Goal: Information Seeking & Learning: Understand process/instructions

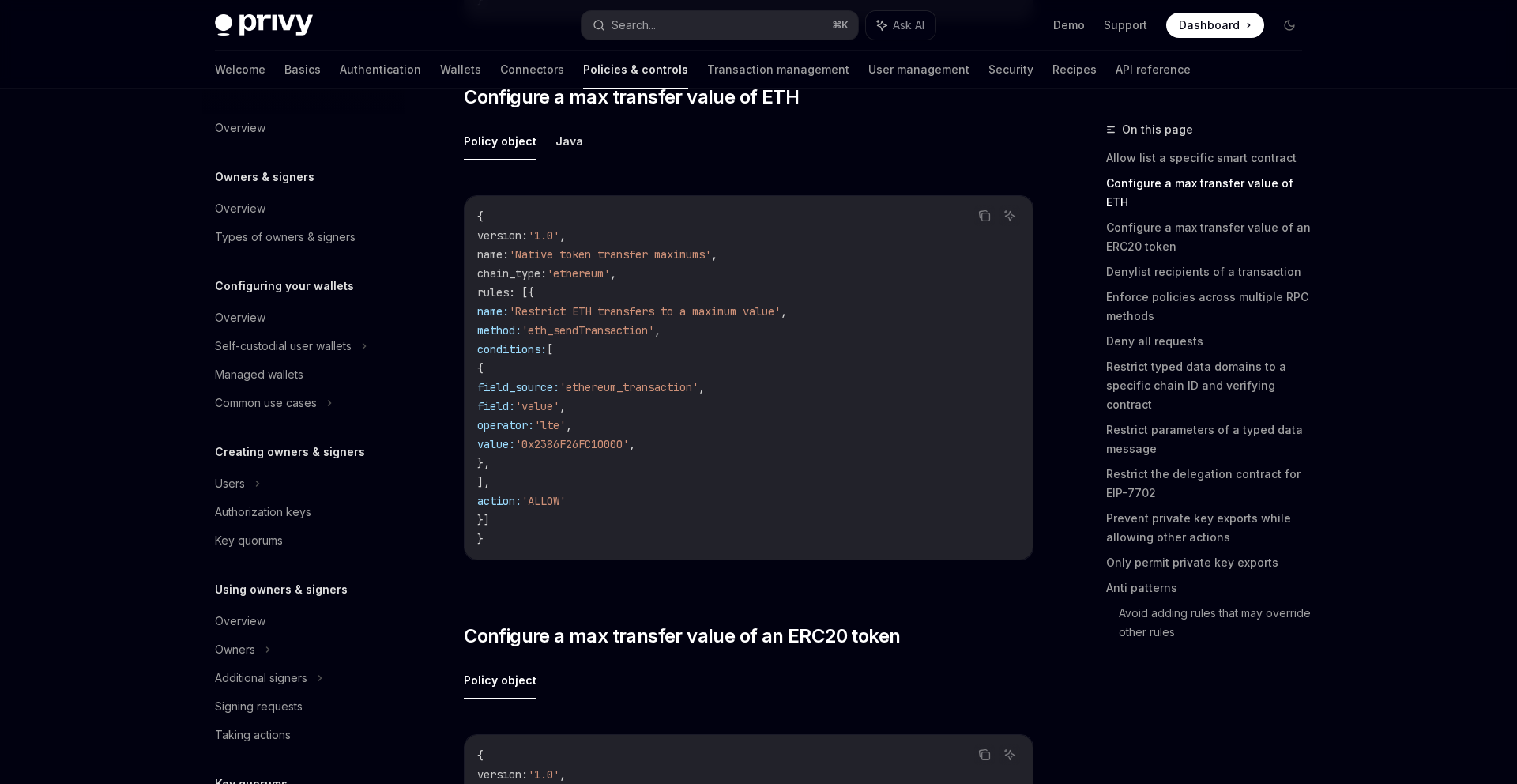
scroll to position [386, 0]
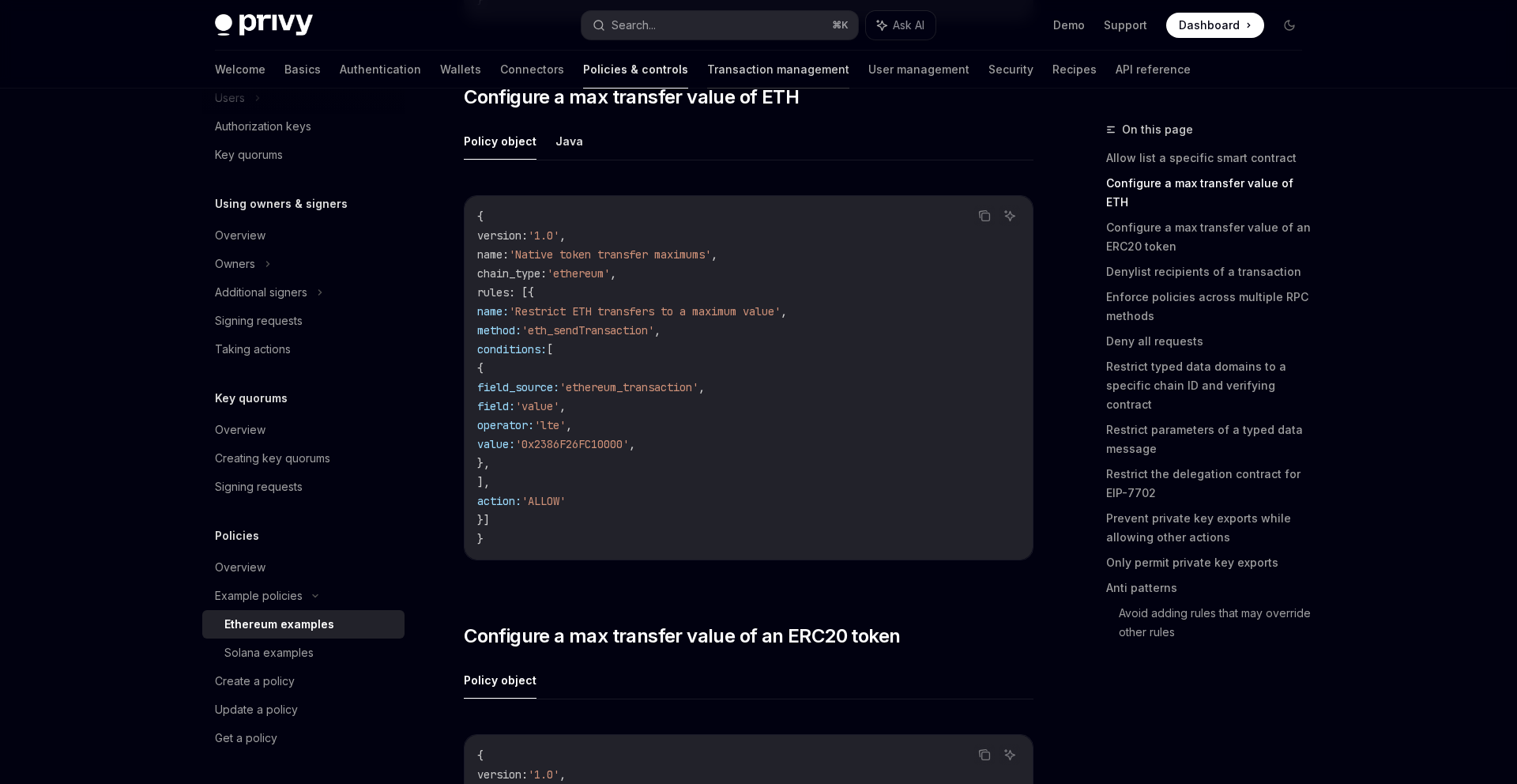
click at [730, 67] on link "Transaction management" at bounding box center [778, 69] width 142 height 38
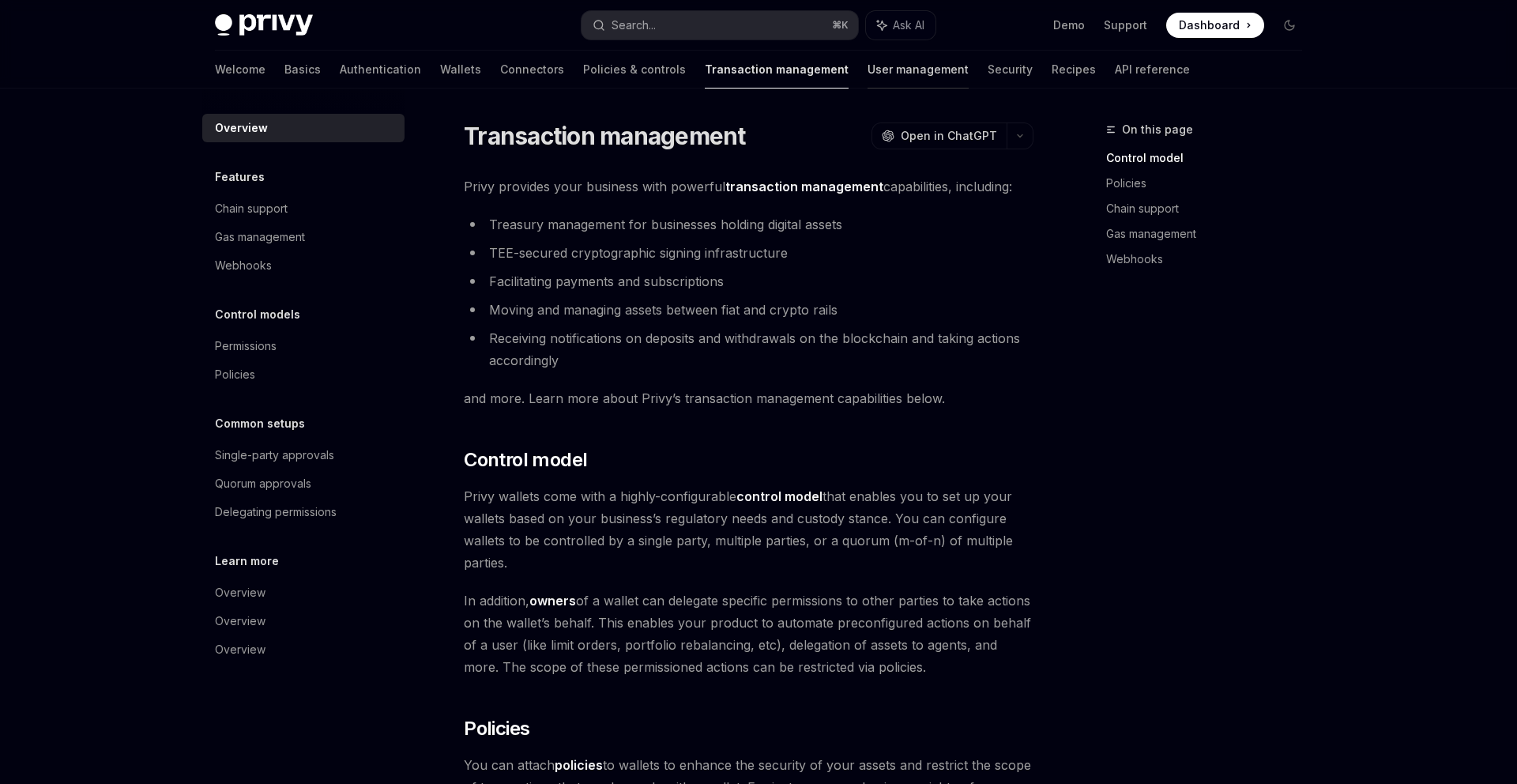
click at [868, 66] on link "User management" at bounding box center [918, 69] width 101 height 38
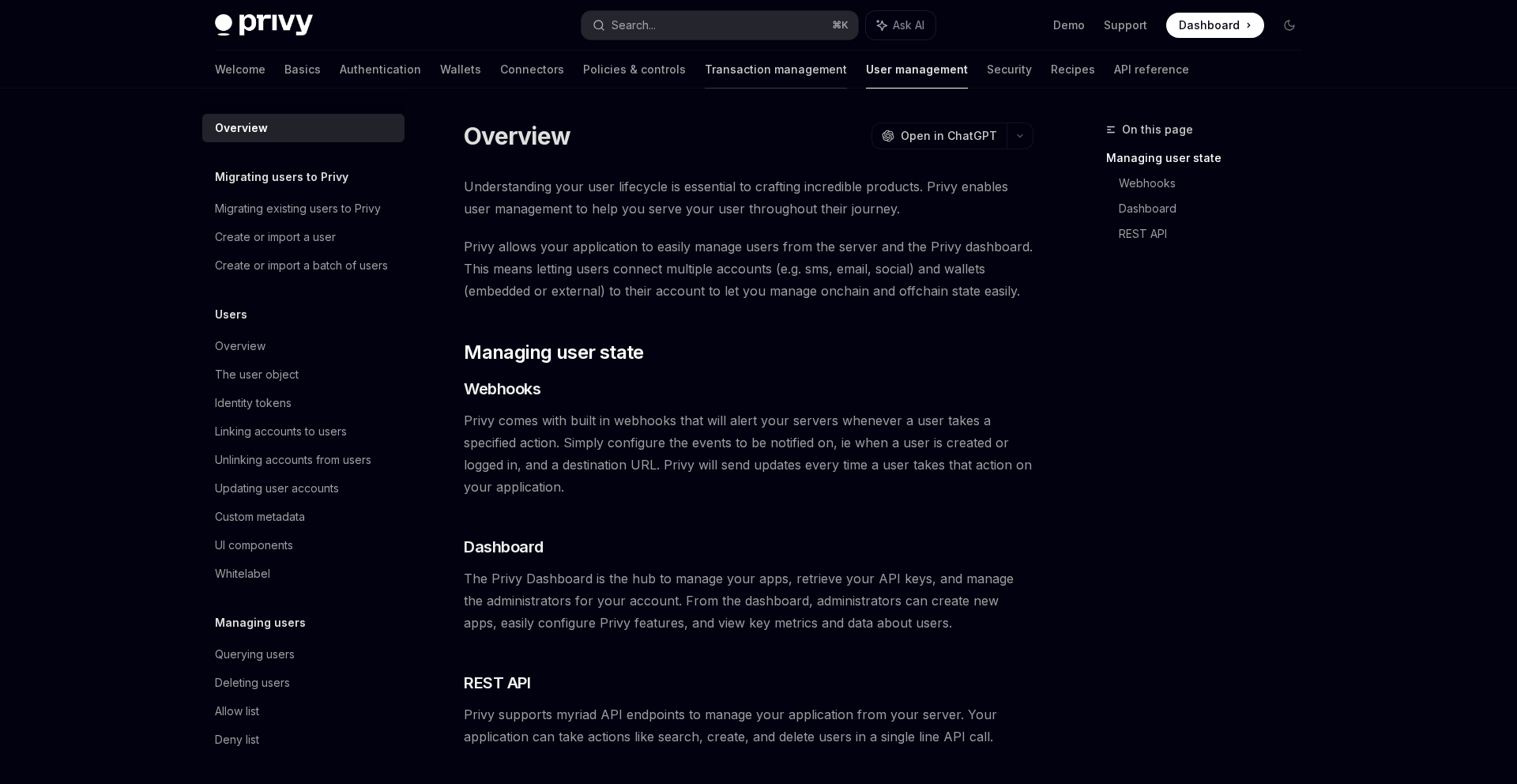
click at [712, 60] on link "Transaction management" at bounding box center [776, 69] width 142 height 38
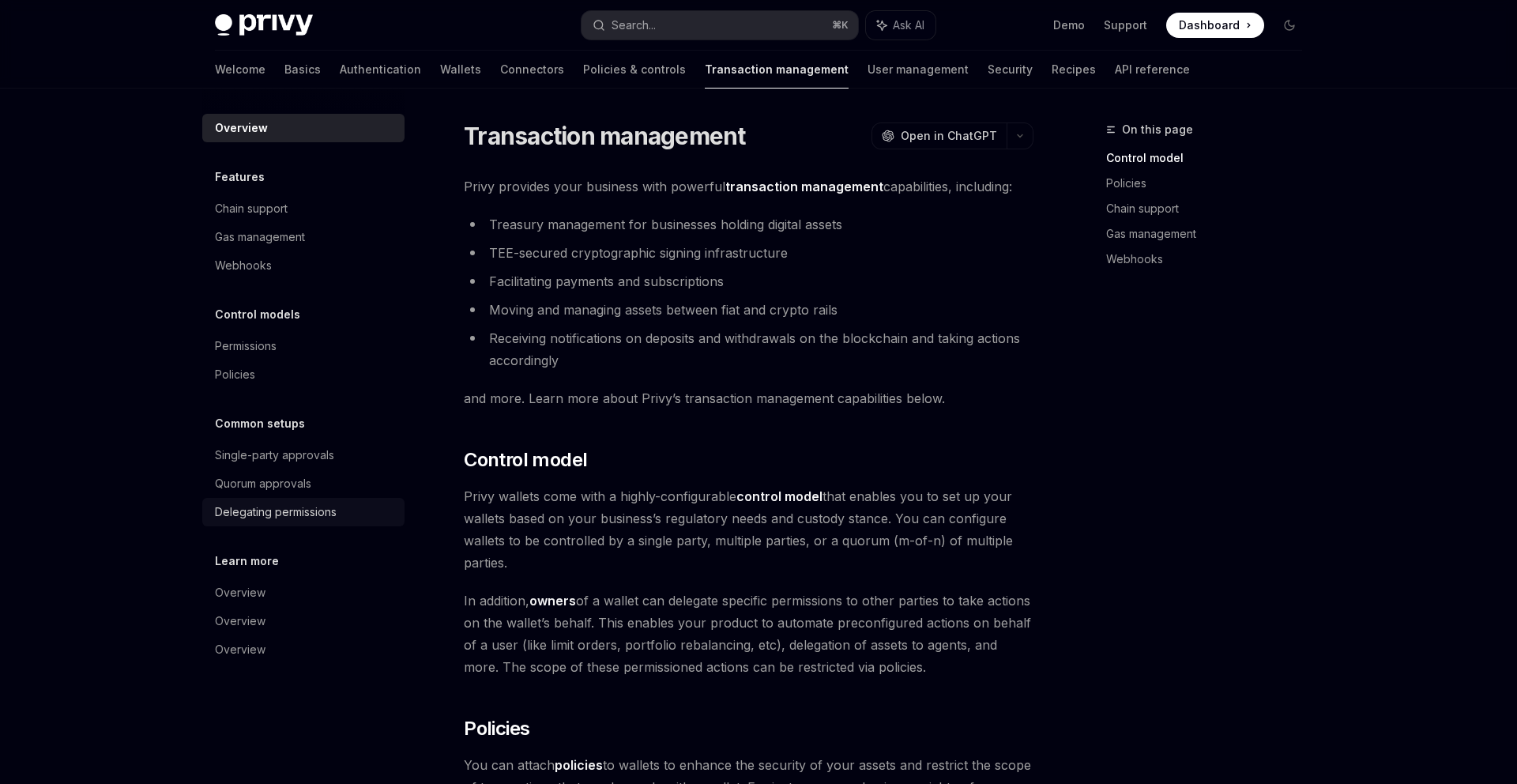
click at [286, 509] on div "Delegating permissions" at bounding box center [275, 512] width 122 height 19
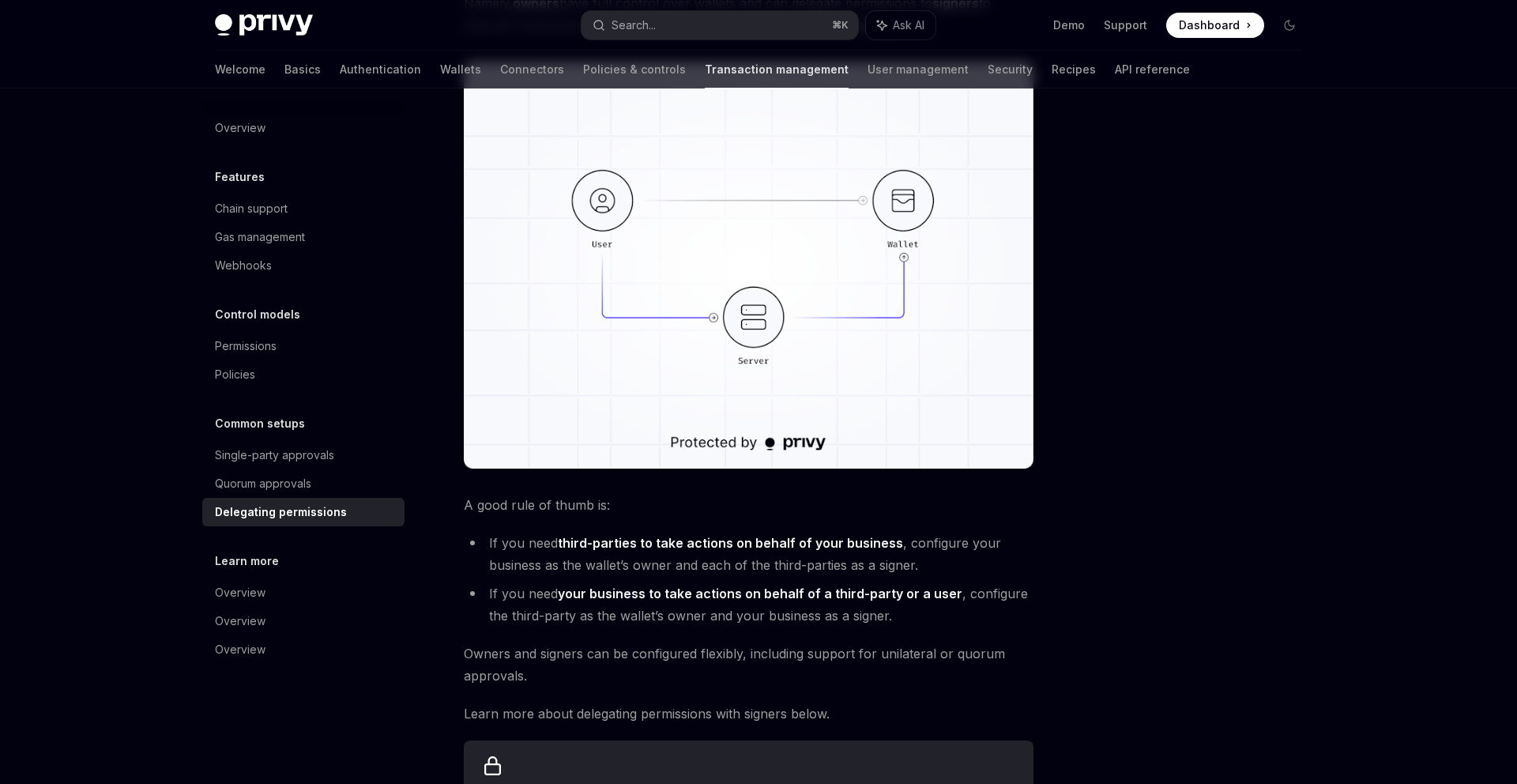
scroll to position [261, 0]
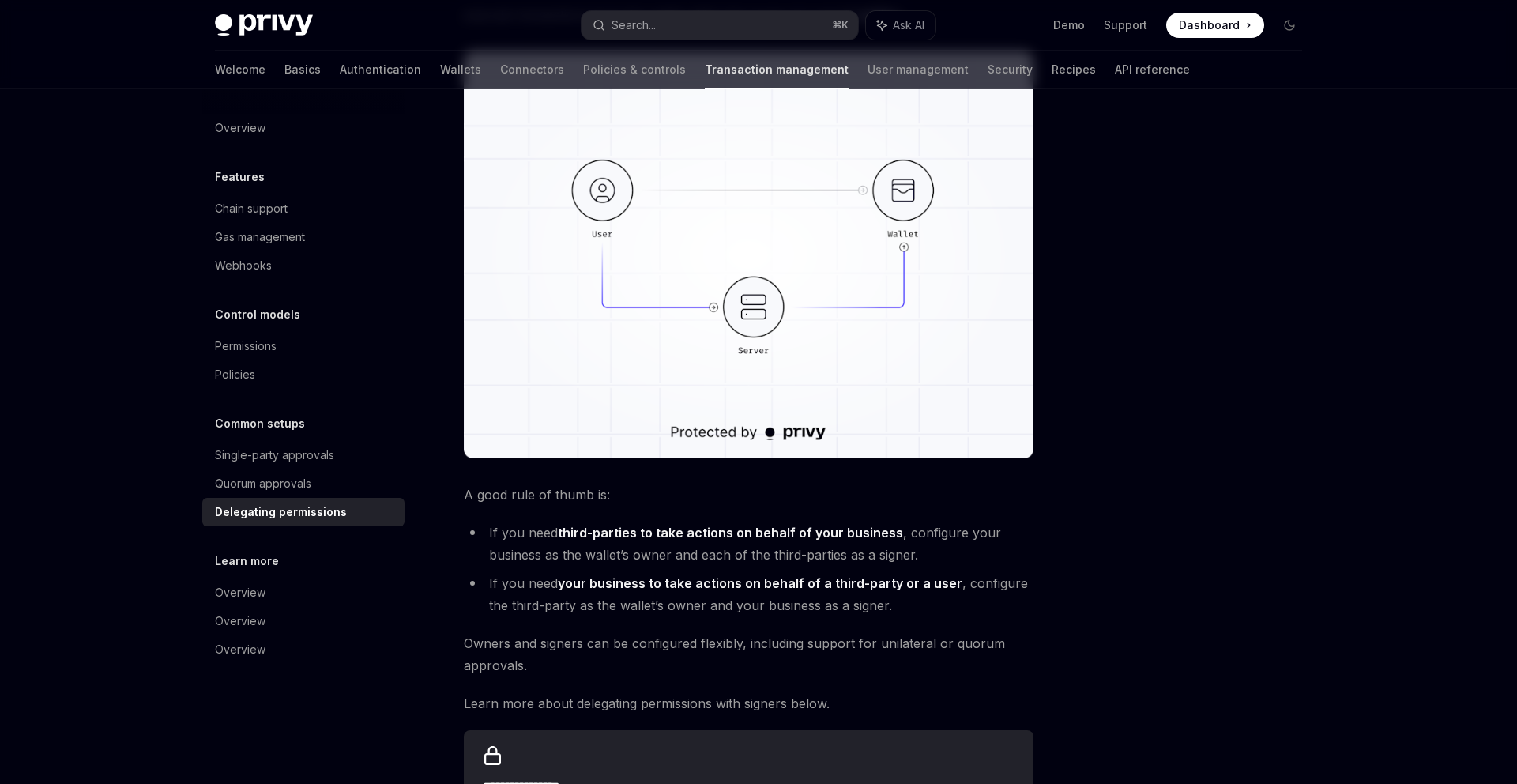
click at [1219, 415] on div at bounding box center [1194, 452] width 240 height 664
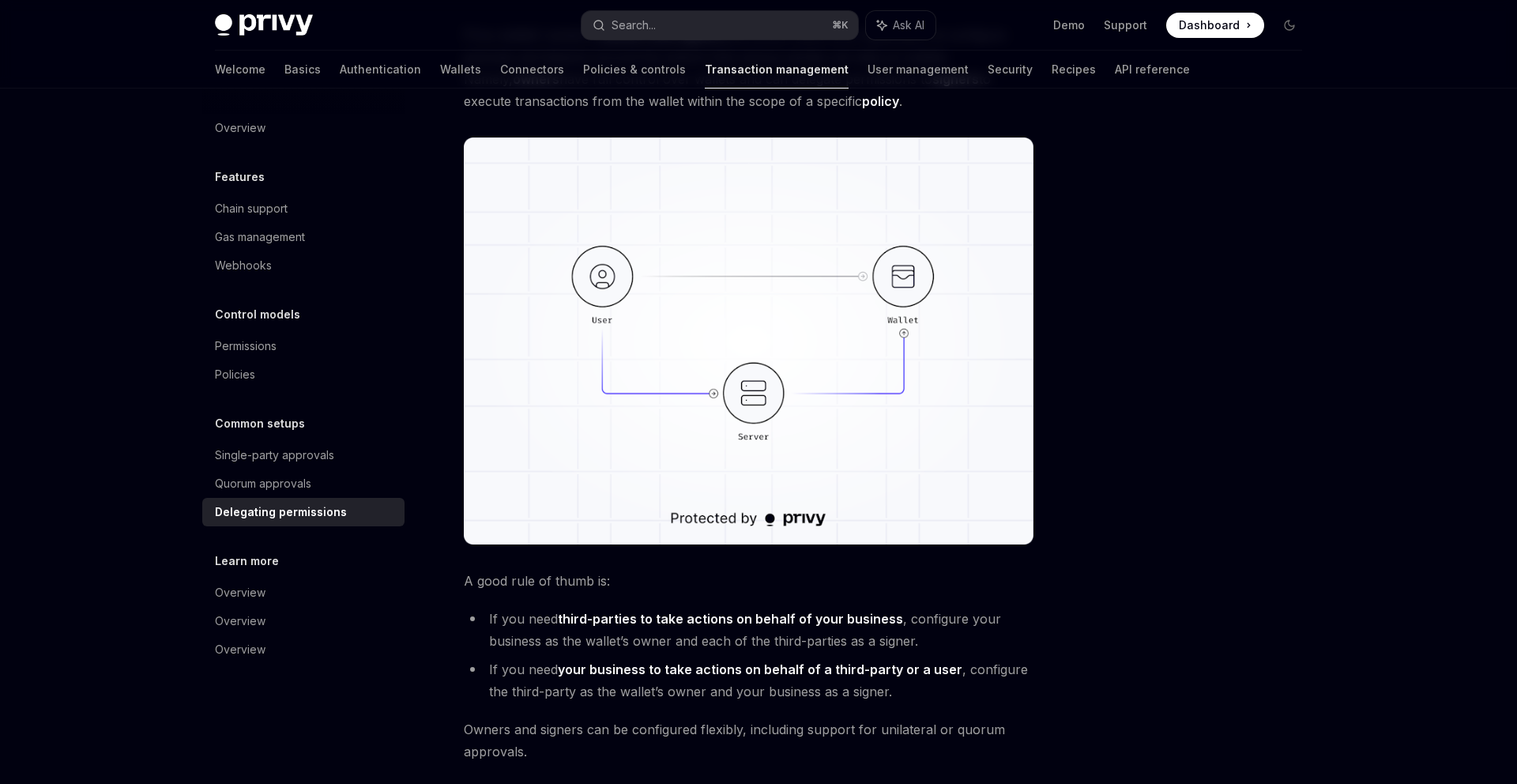
scroll to position [171, 0]
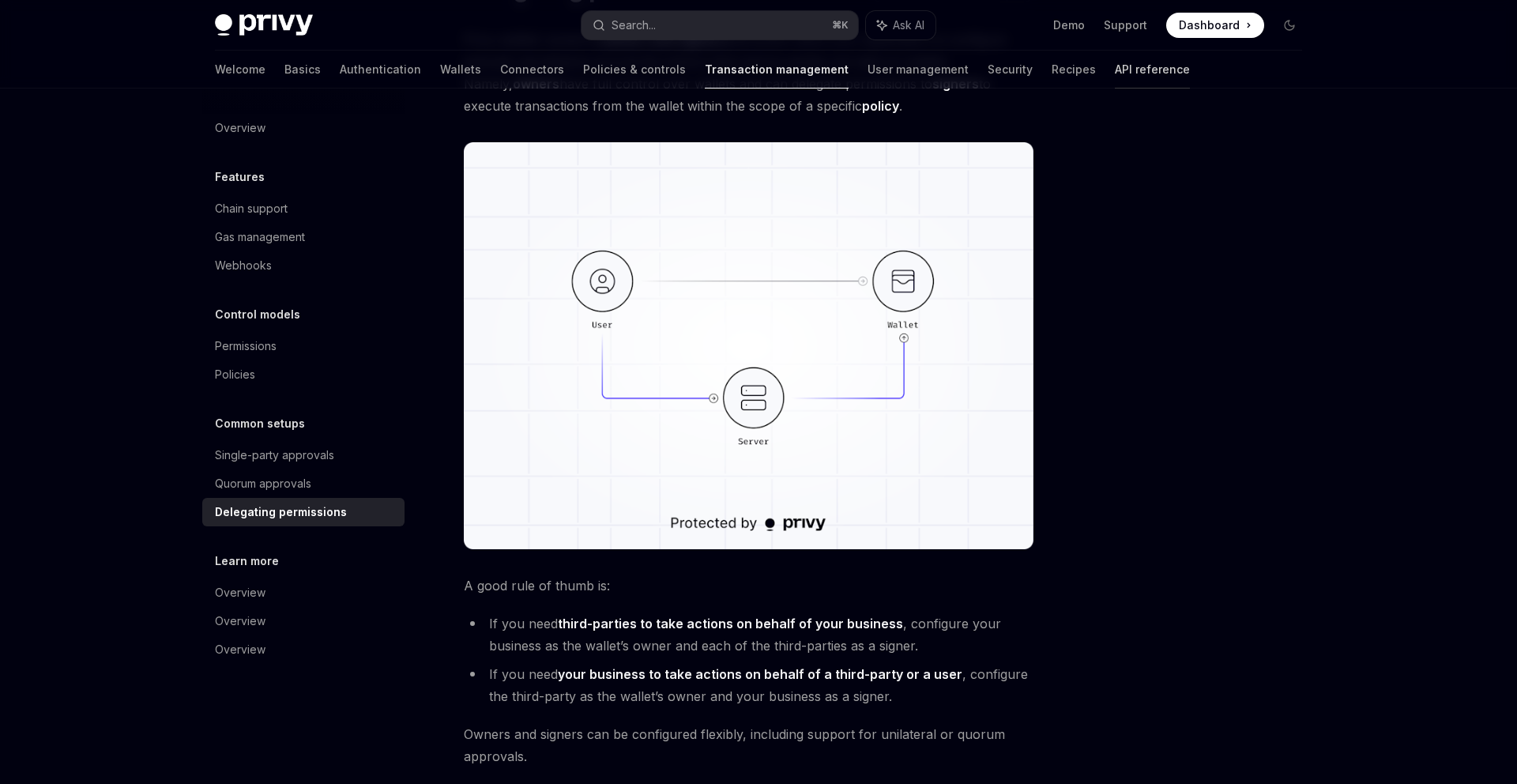
click at [1115, 62] on link "API reference" at bounding box center [1152, 69] width 75 height 38
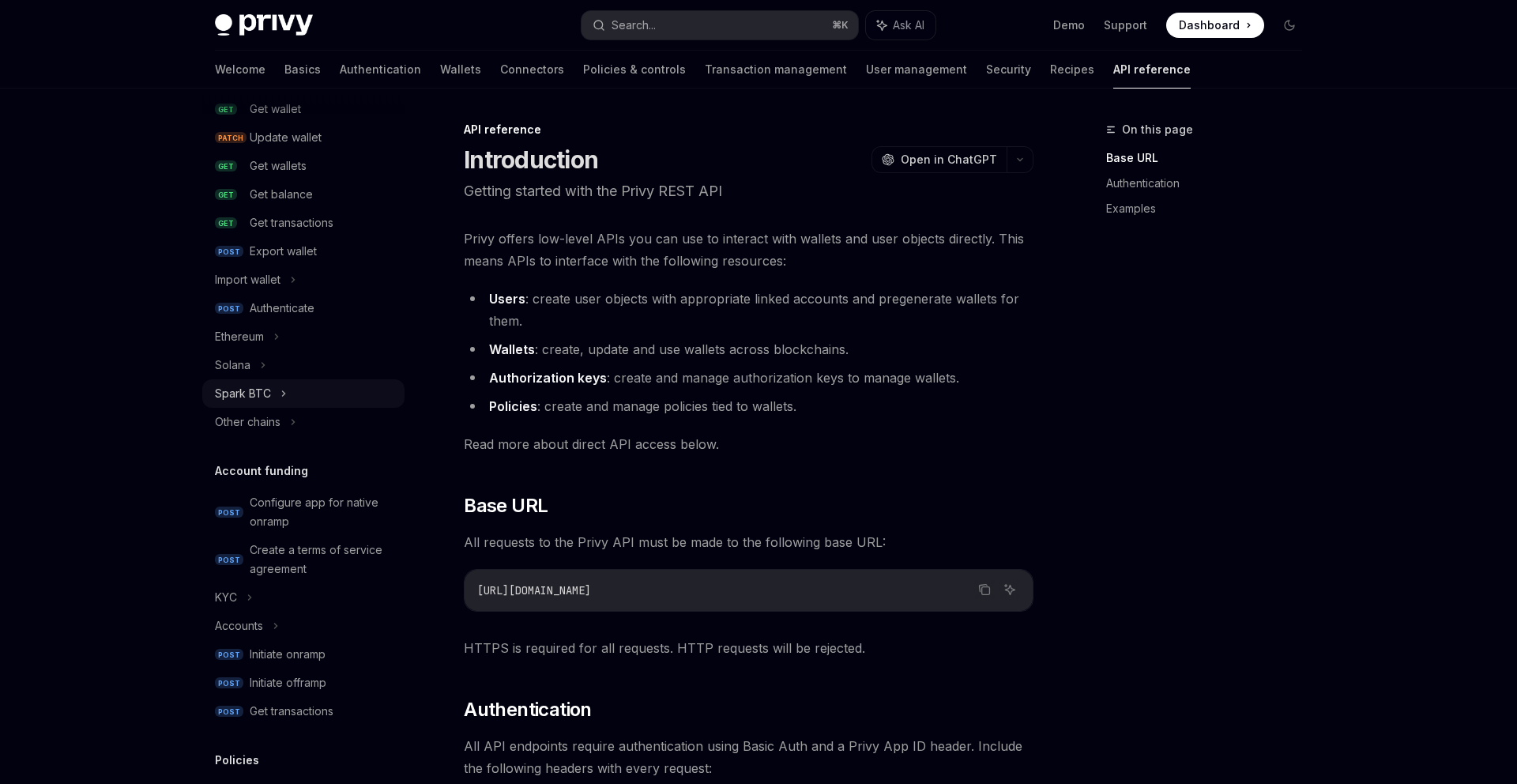
scroll to position [176, 0]
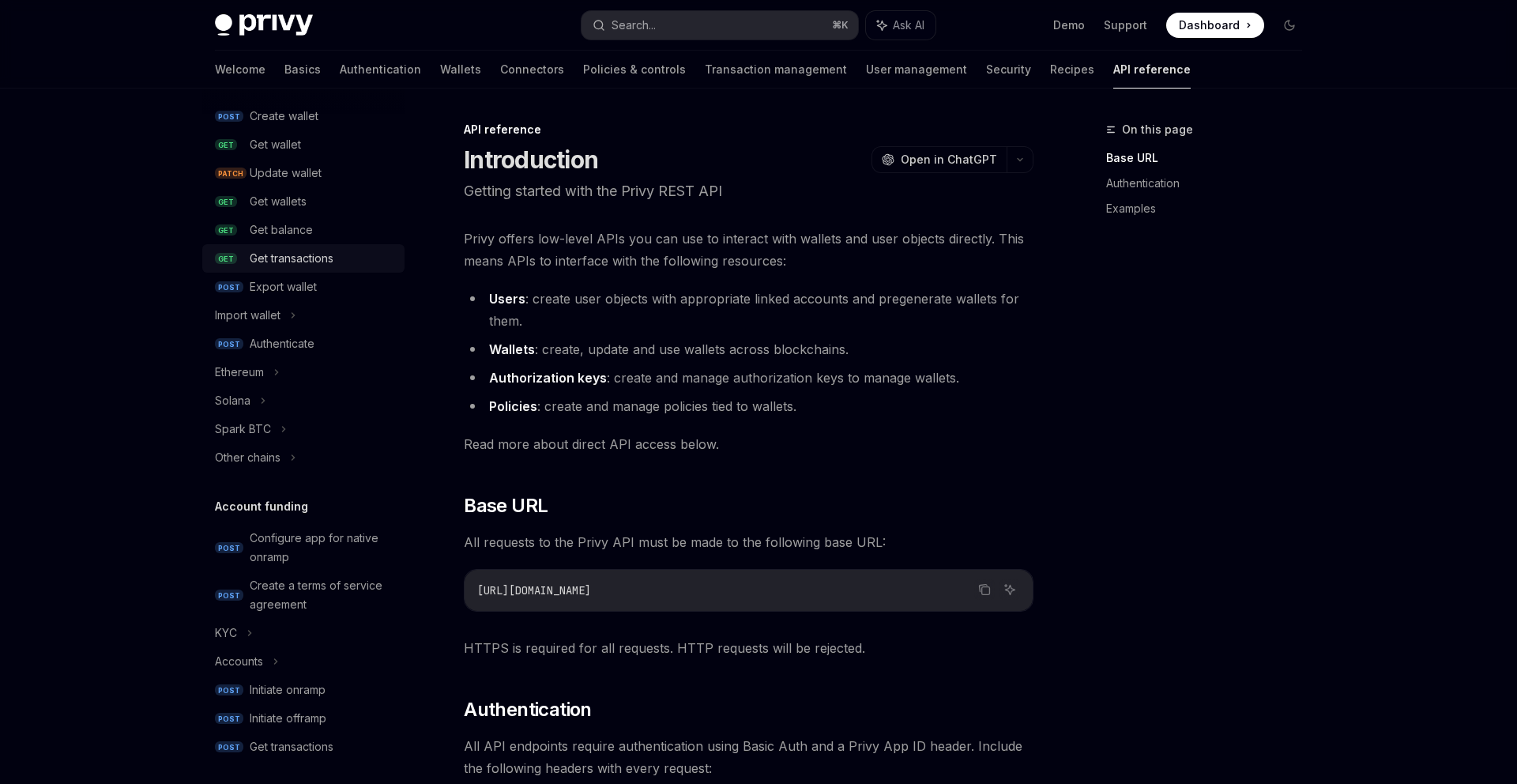
click at [286, 260] on div "Get transactions" at bounding box center [291, 259] width 84 height 19
type textarea "*"
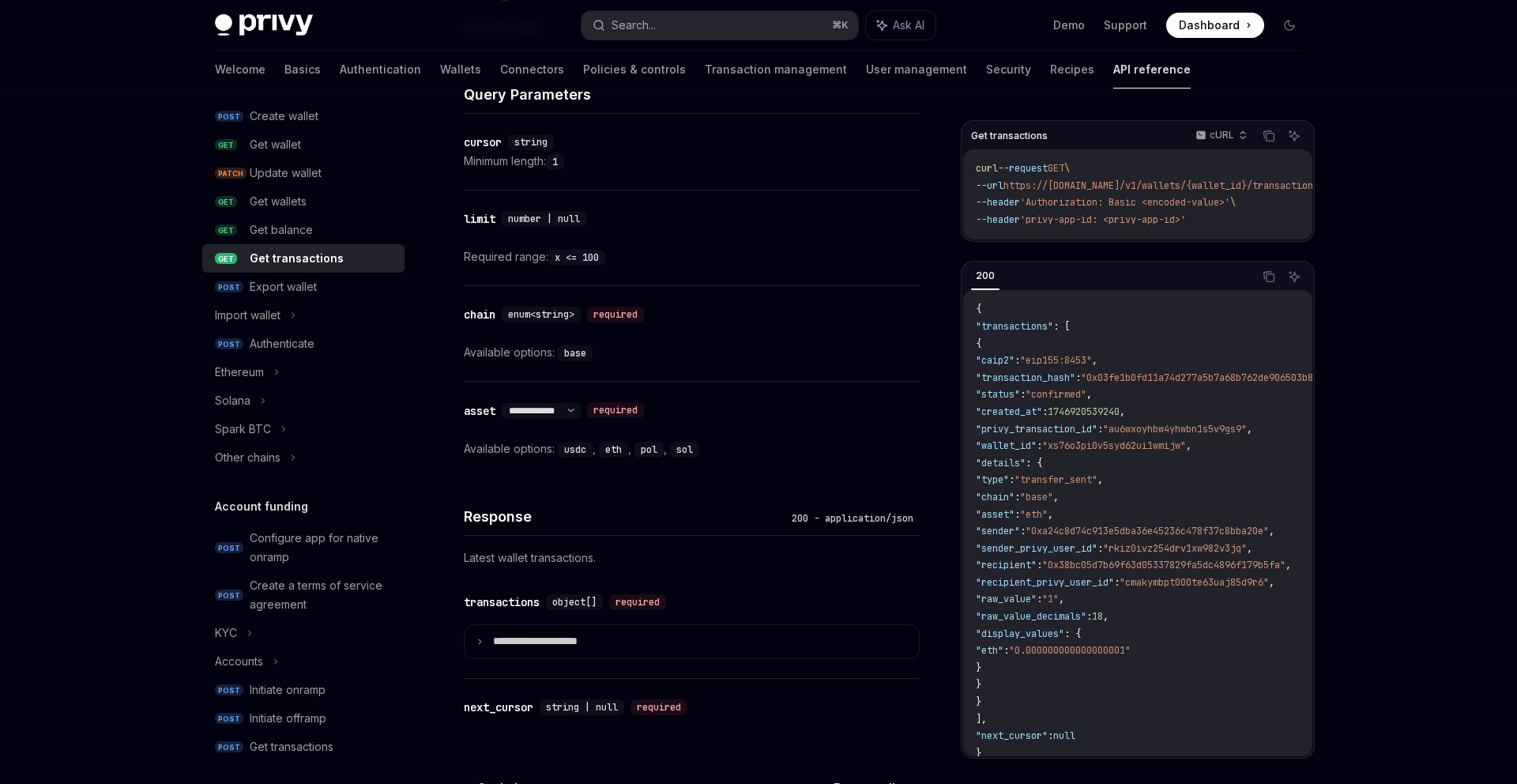
scroll to position [877, 0]
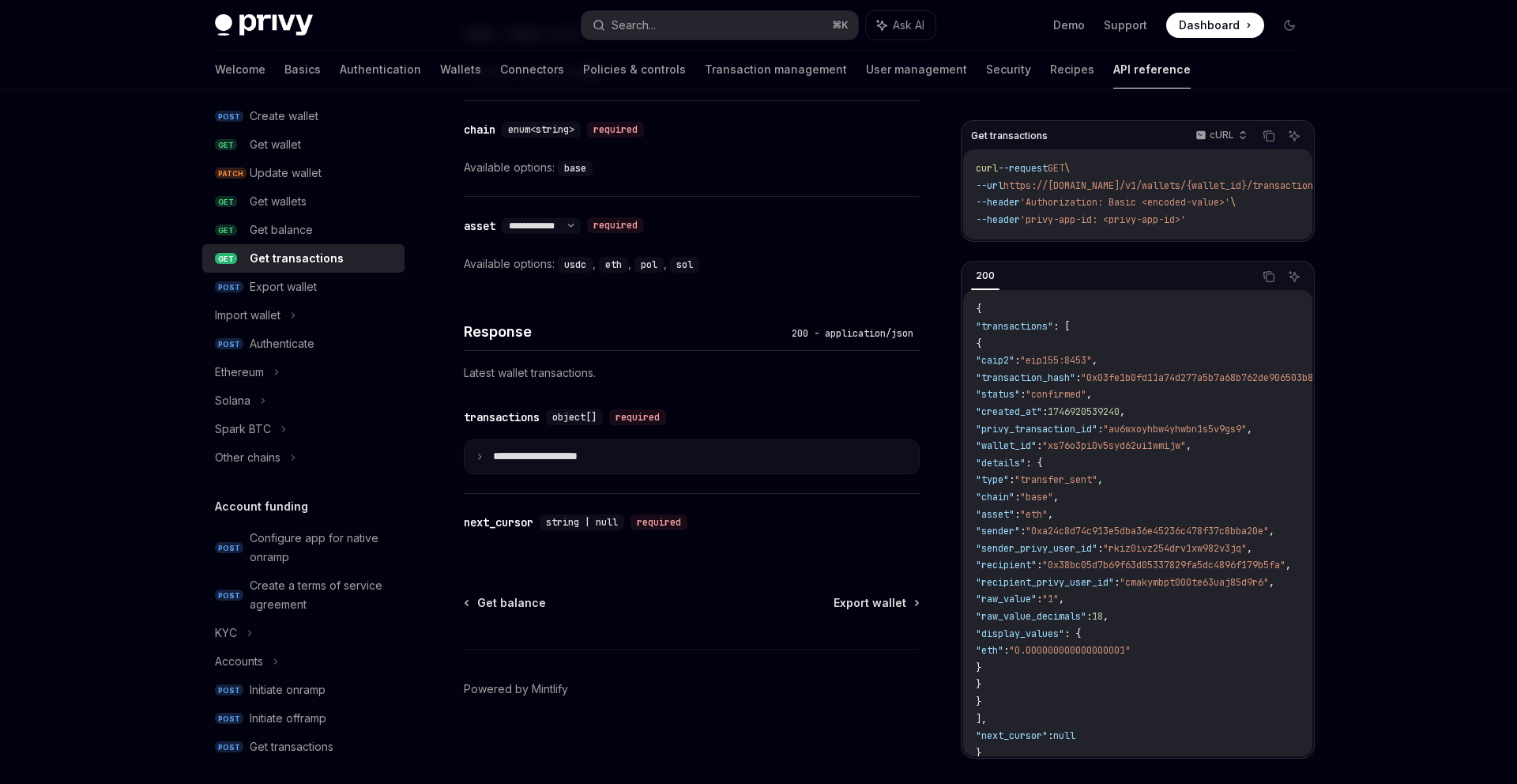
click at [672, 441] on summary "**********" at bounding box center [692, 457] width 455 height 33
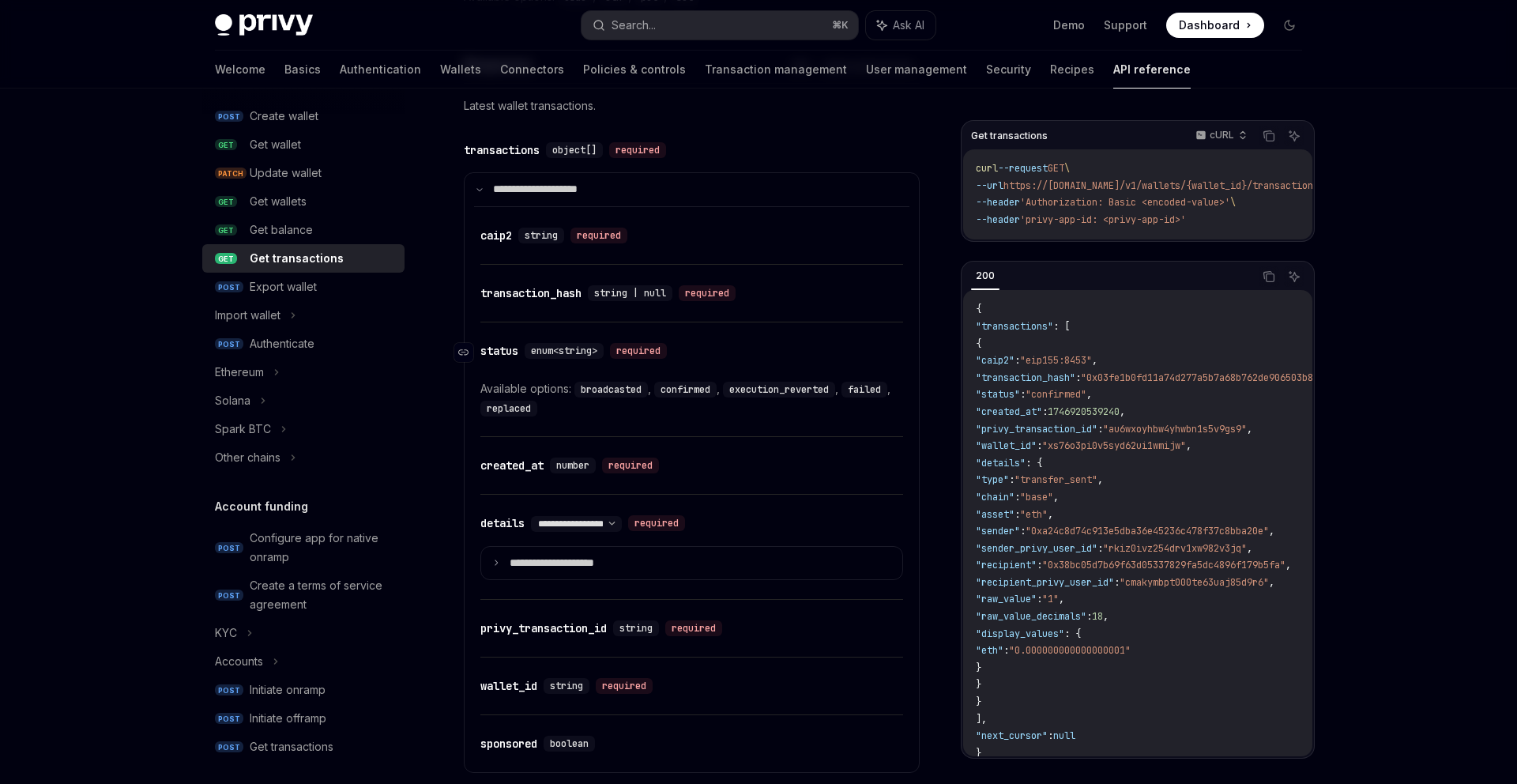
scroll to position [1149, 0]
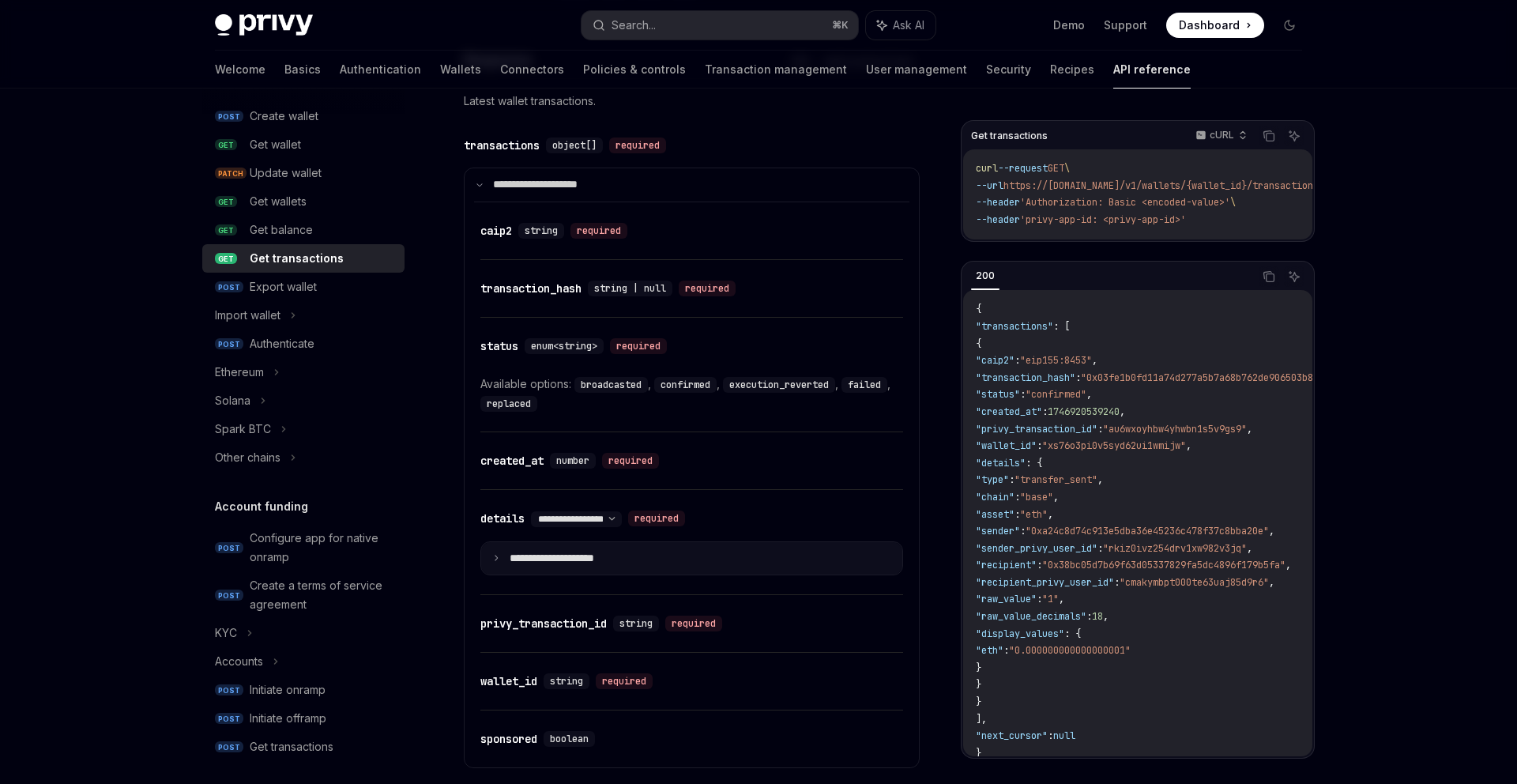
click at [676, 570] on summary "**********" at bounding box center [691, 559] width 421 height 33
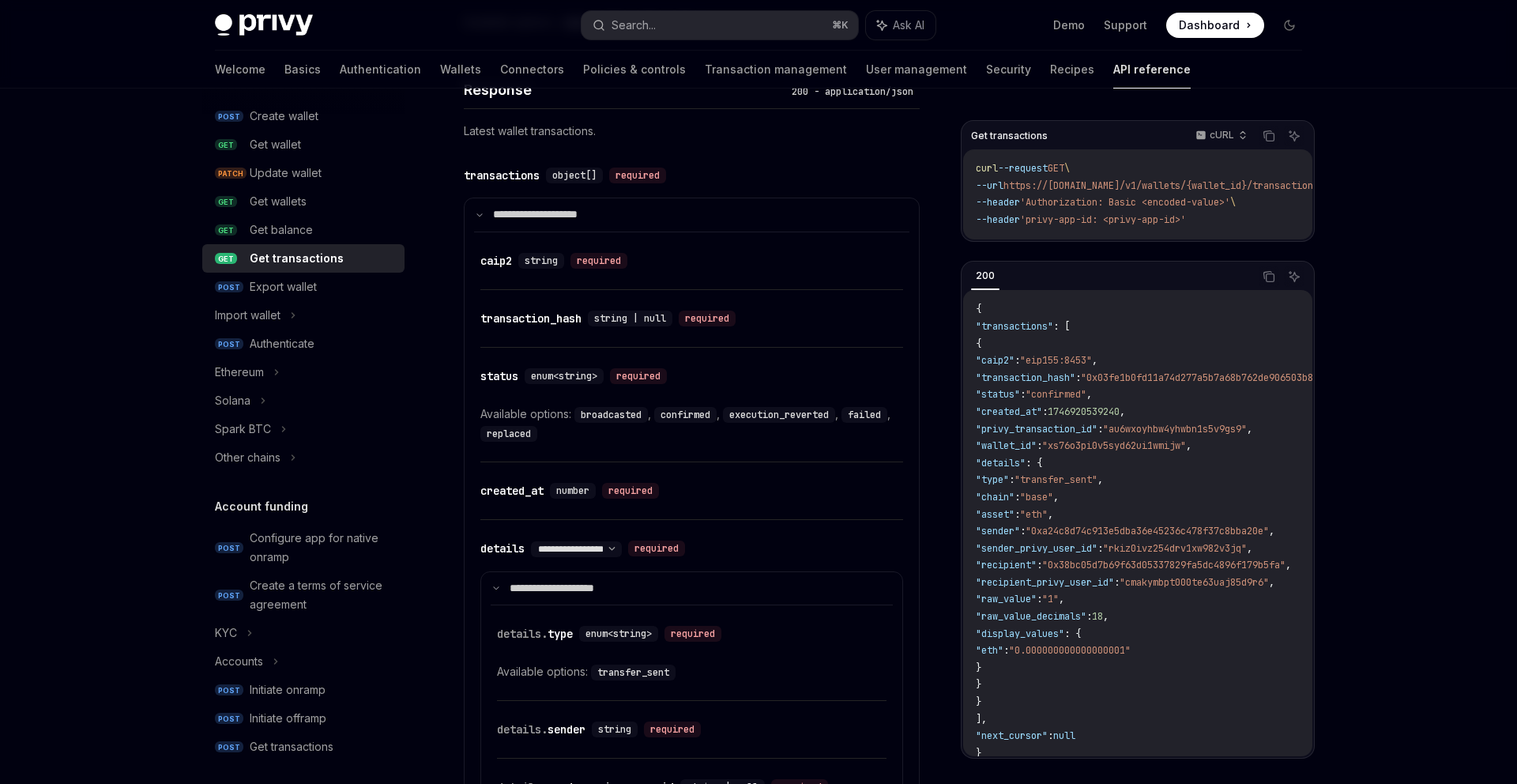
scroll to position [1125, 0]
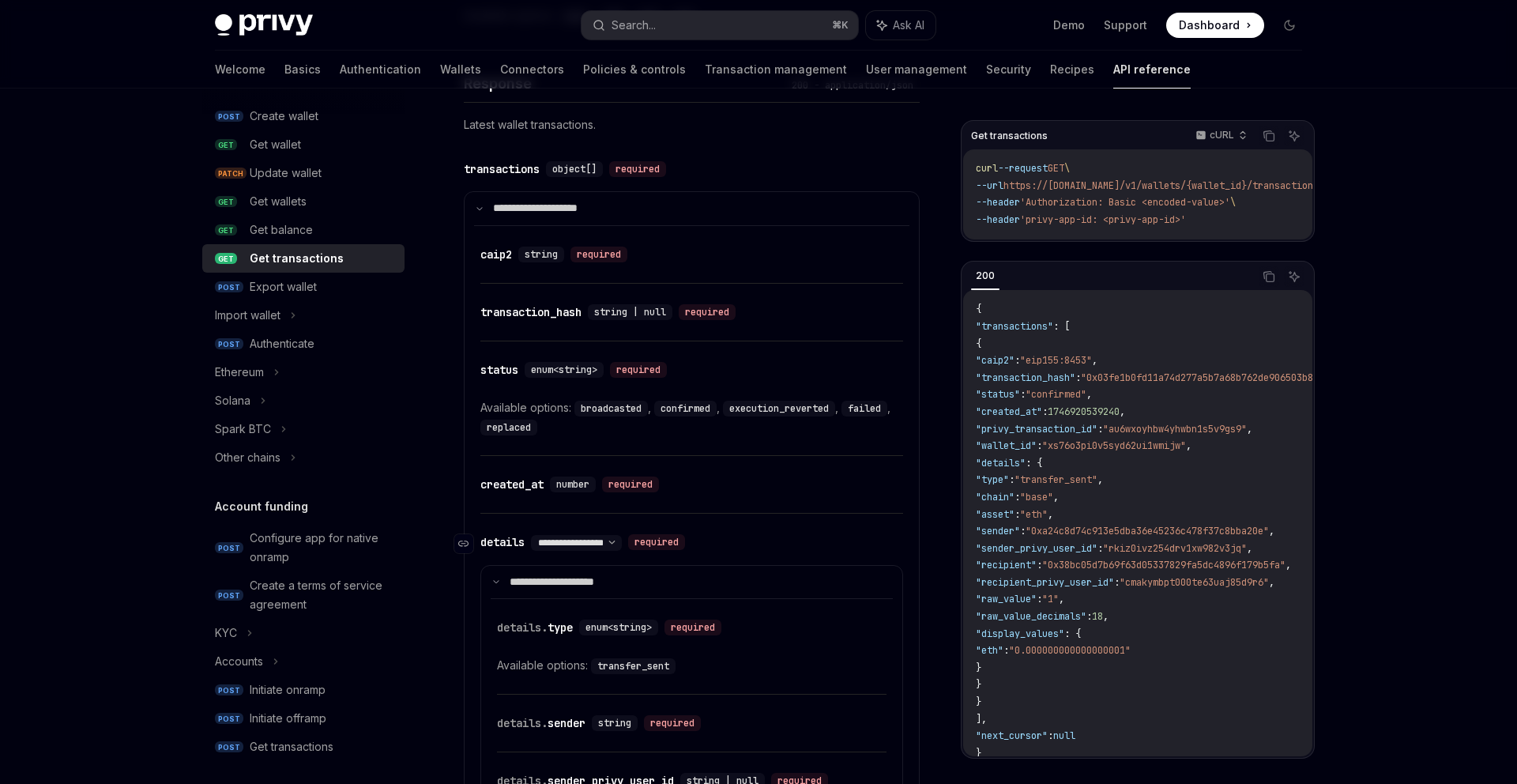
click at [594, 535] on div "**********" at bounding box center [577, 542] width 91 height 16
click at [599, 537] on select "**********" at bounding box center [577, 543] width 91 height 13
select select "*"
click at [533, 537] on select "**********" at bounding box center [577, 543] width 91 height 13
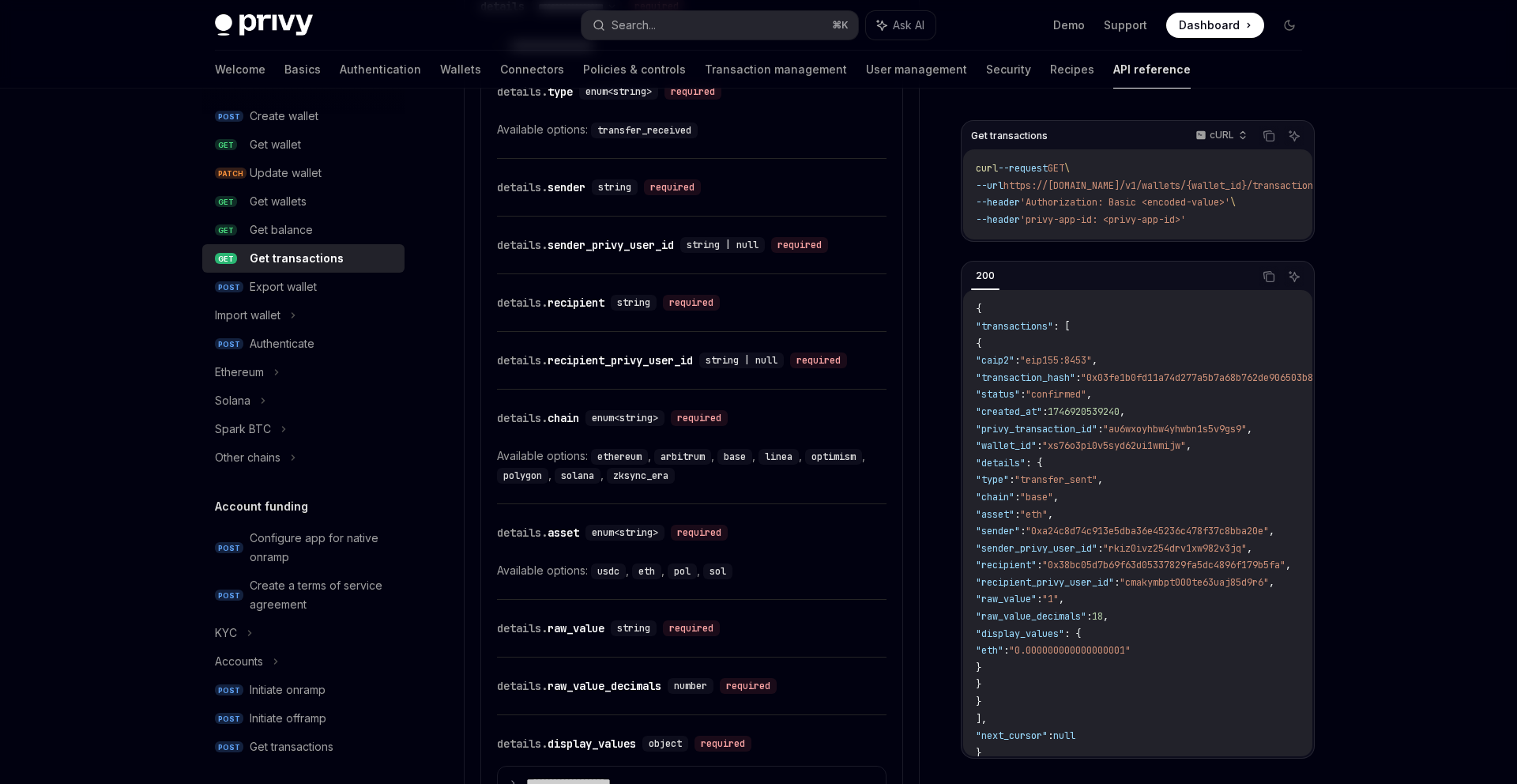
scroll to position [1880, 0]
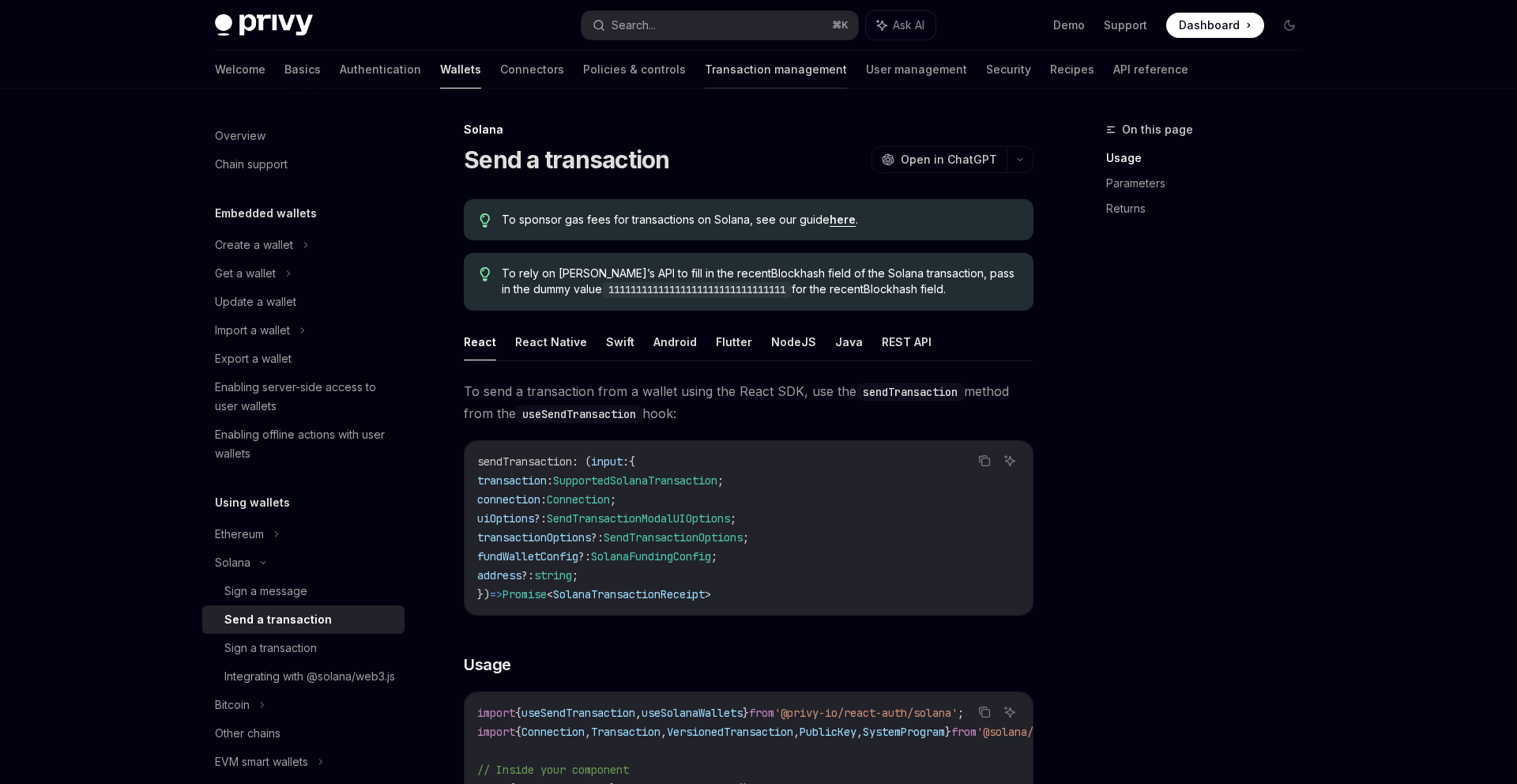
click at [731, 73] on link "Transaction management" at bounding box center [776, 69] width 142 height 38
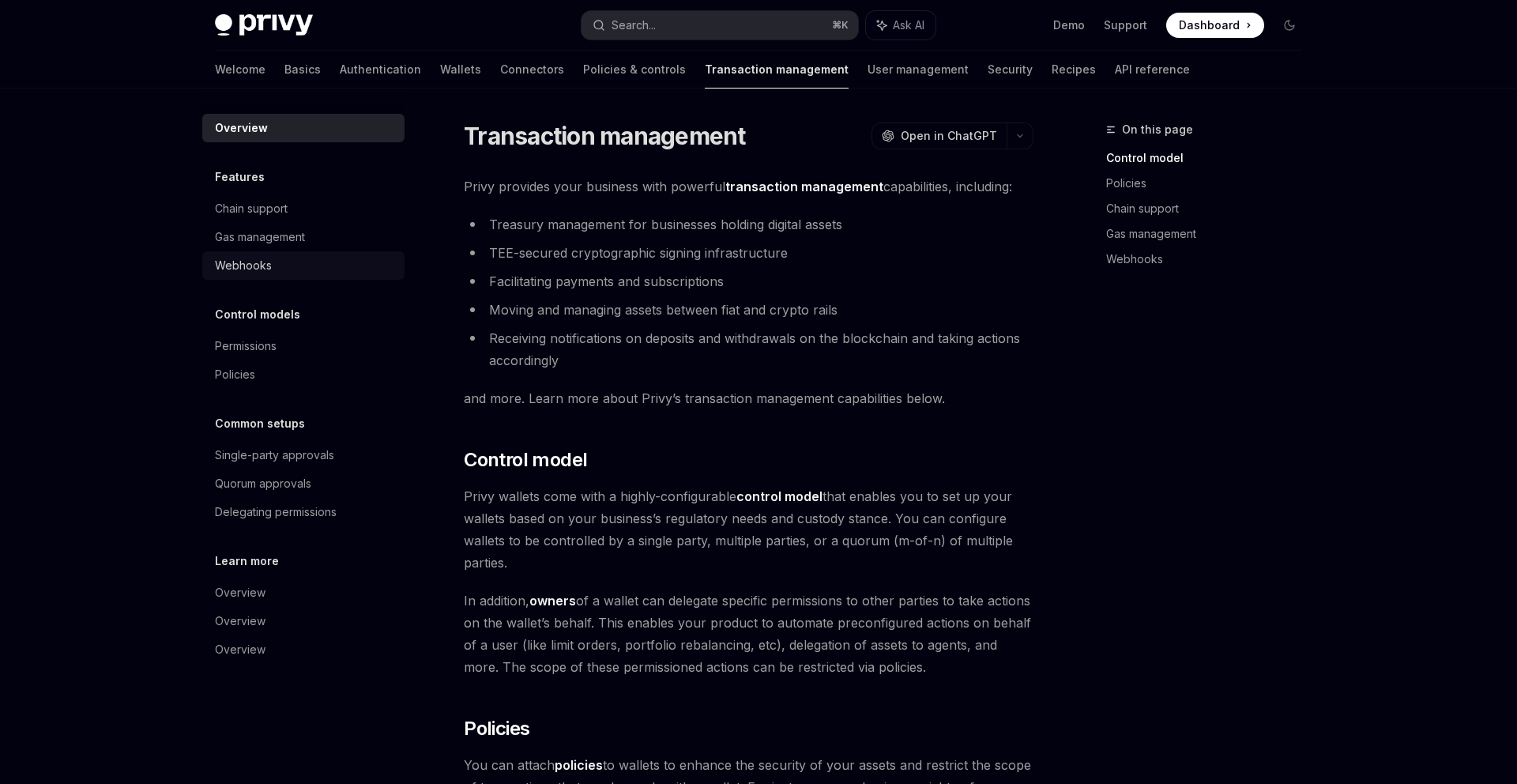
click at [280, 267] on div "Webhooks" at bounding box center [305, 265] width 180 height 19
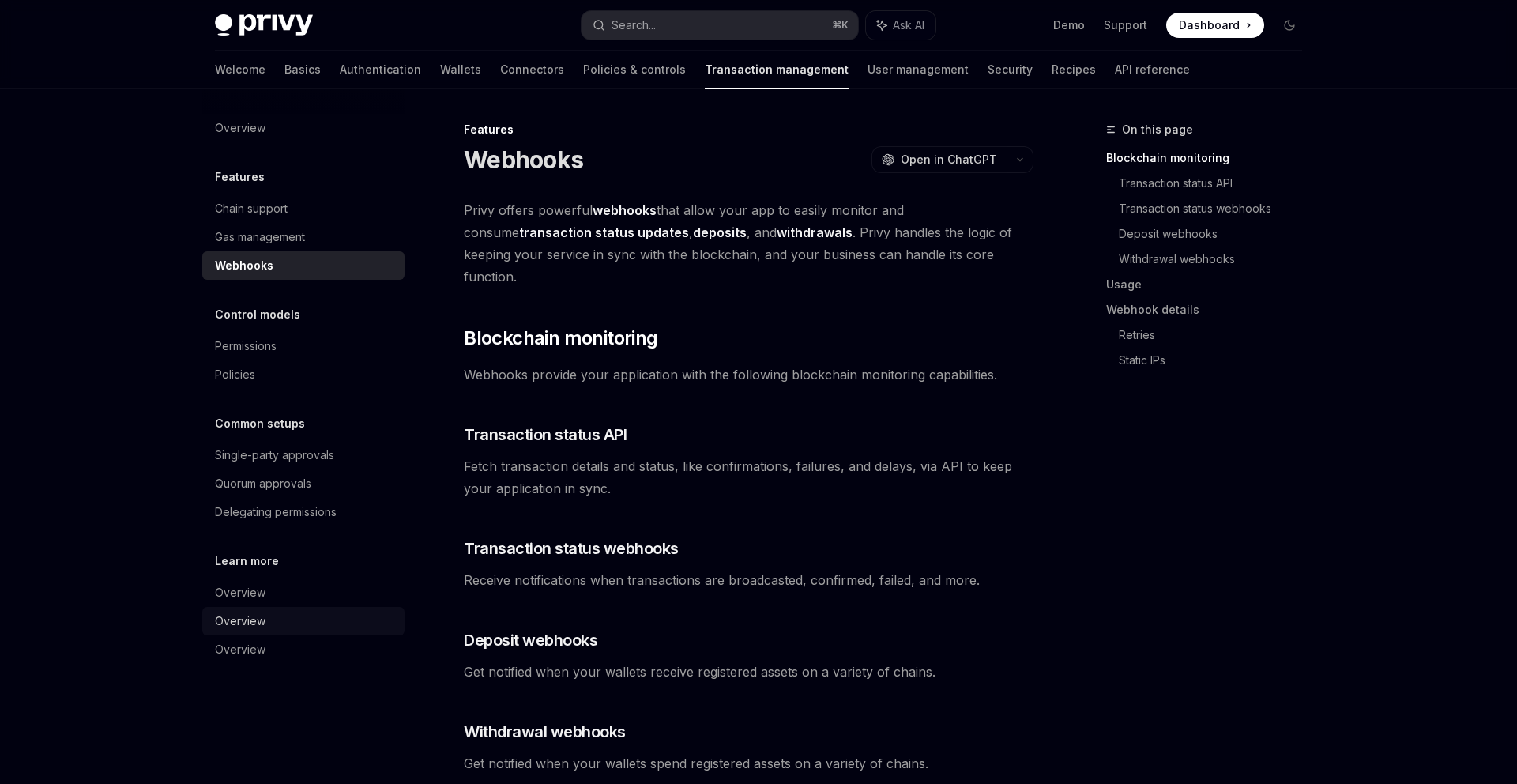
click at [266, 622] on div "Overview" at bounding box center [305, 621] width 180 height 19
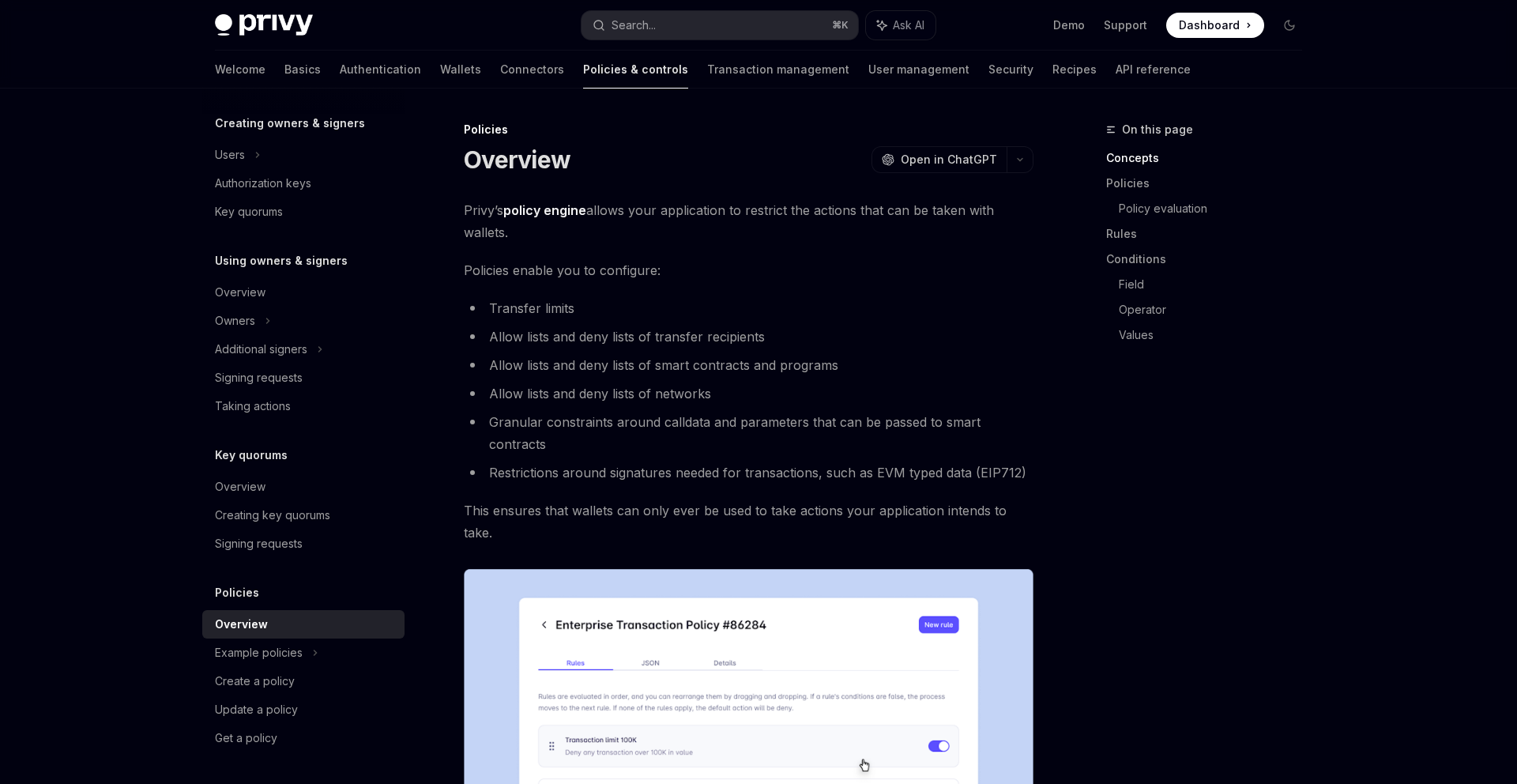
click at [275, 586] on div "Policies" at bounding box center [302, 592] width 202 height 19
click at [286, 204] on div "Key quorums" at bounding box center [305, 211] width 180 height 19
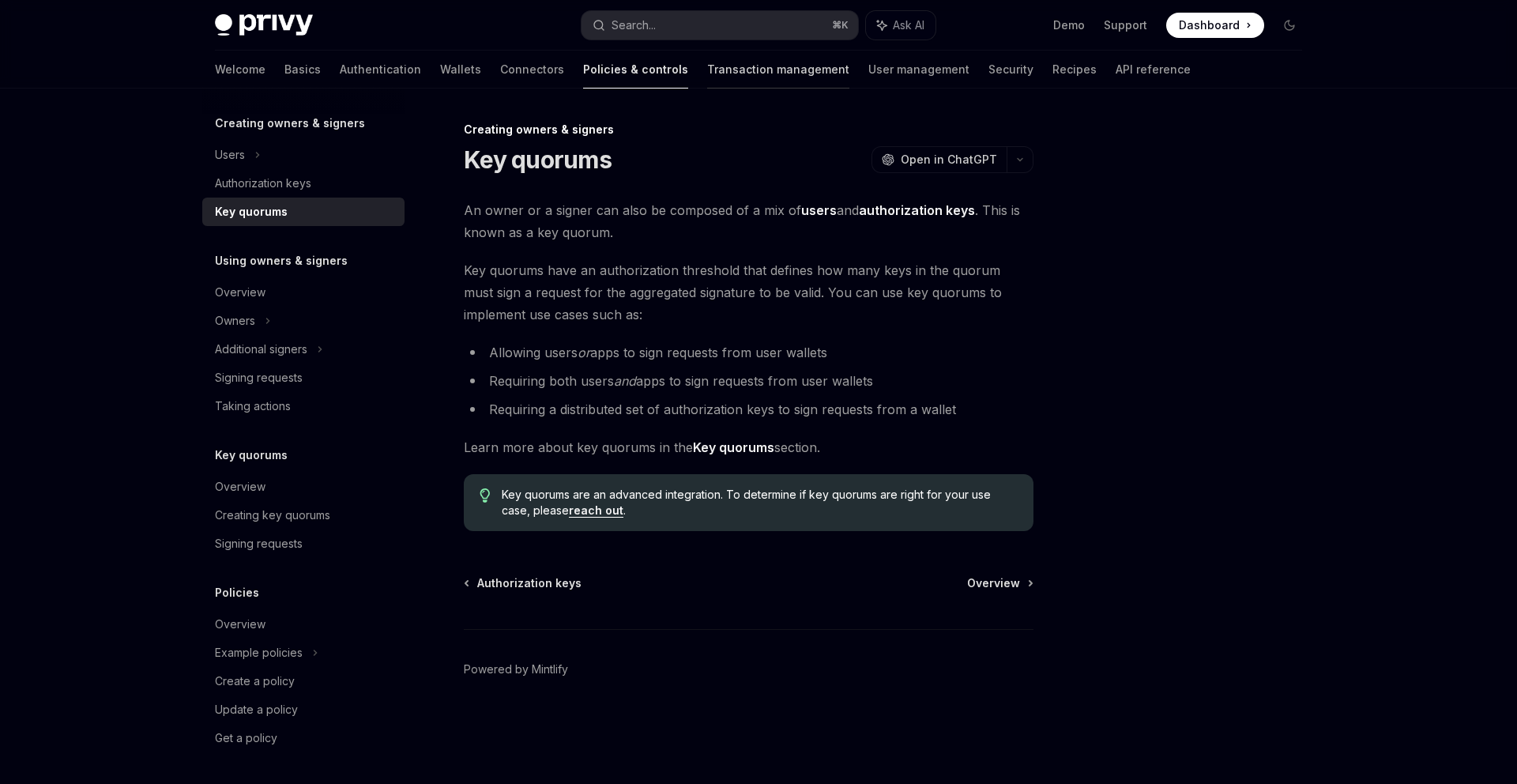
click at [707, 74] on link "Transaction management" at bounding box center [778, 69] width 142 height 38
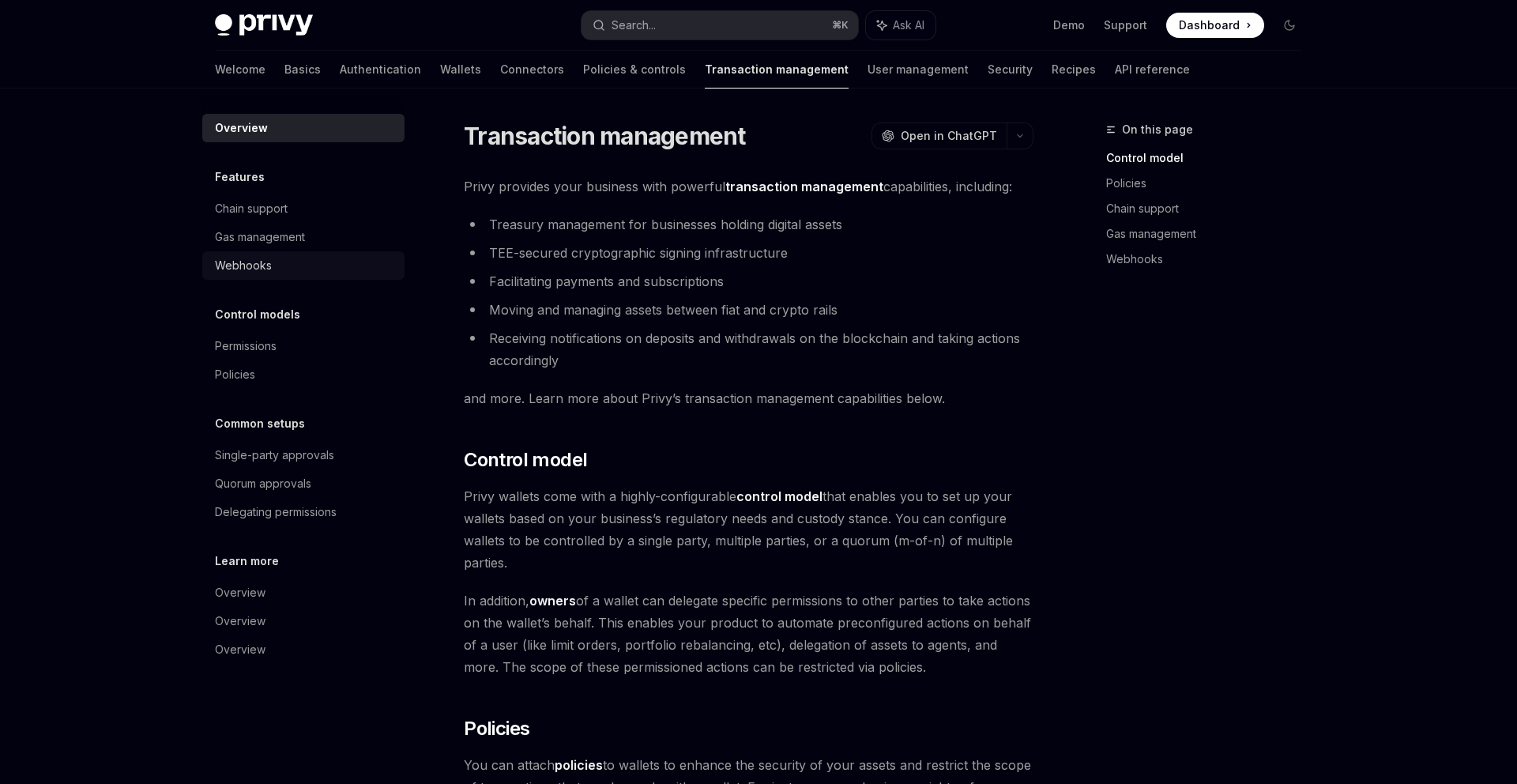
click at [278, 259] on div "Webhooks" at bounding box center [305, 265] width 180 height 19
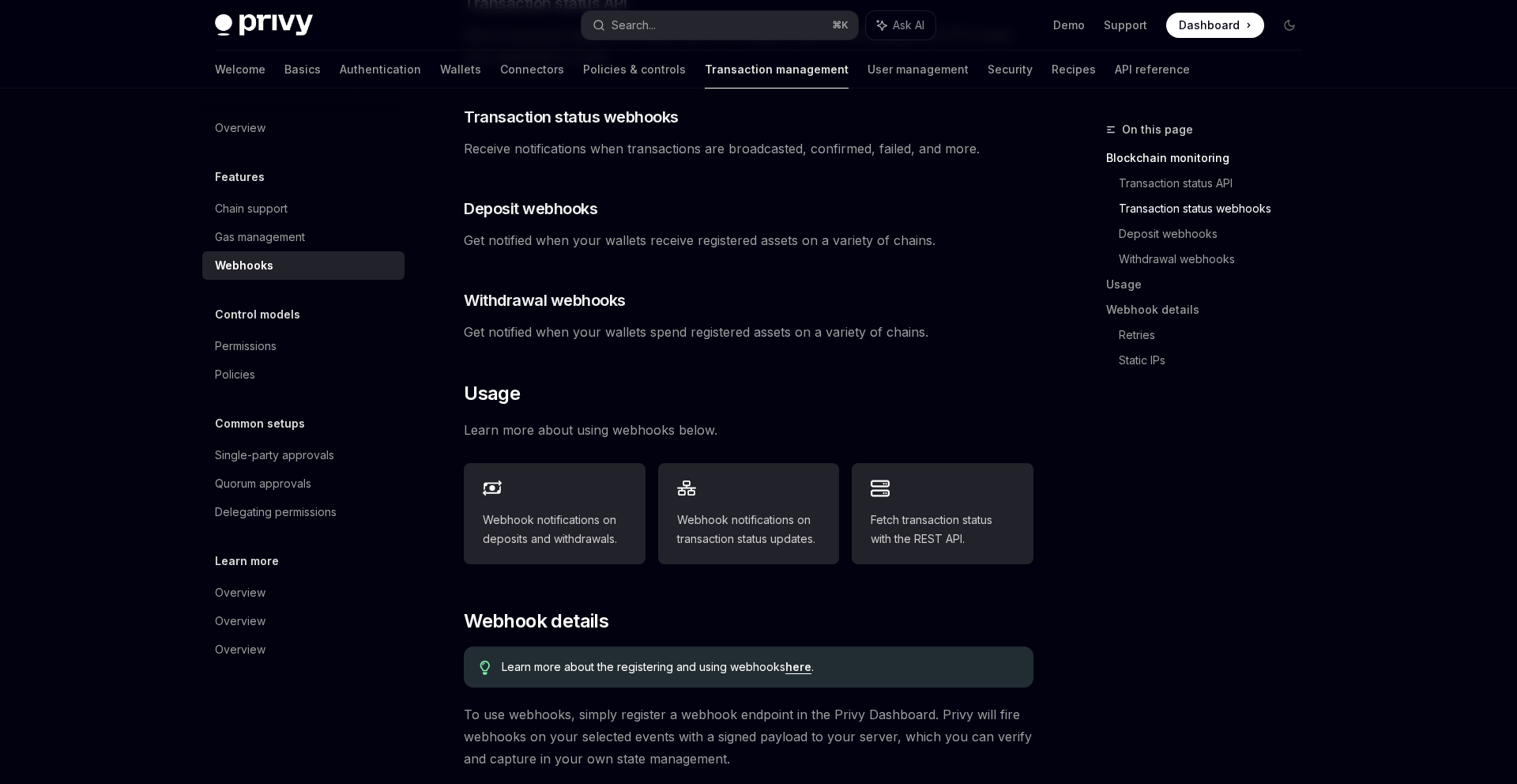
scroll to position [276, 0]
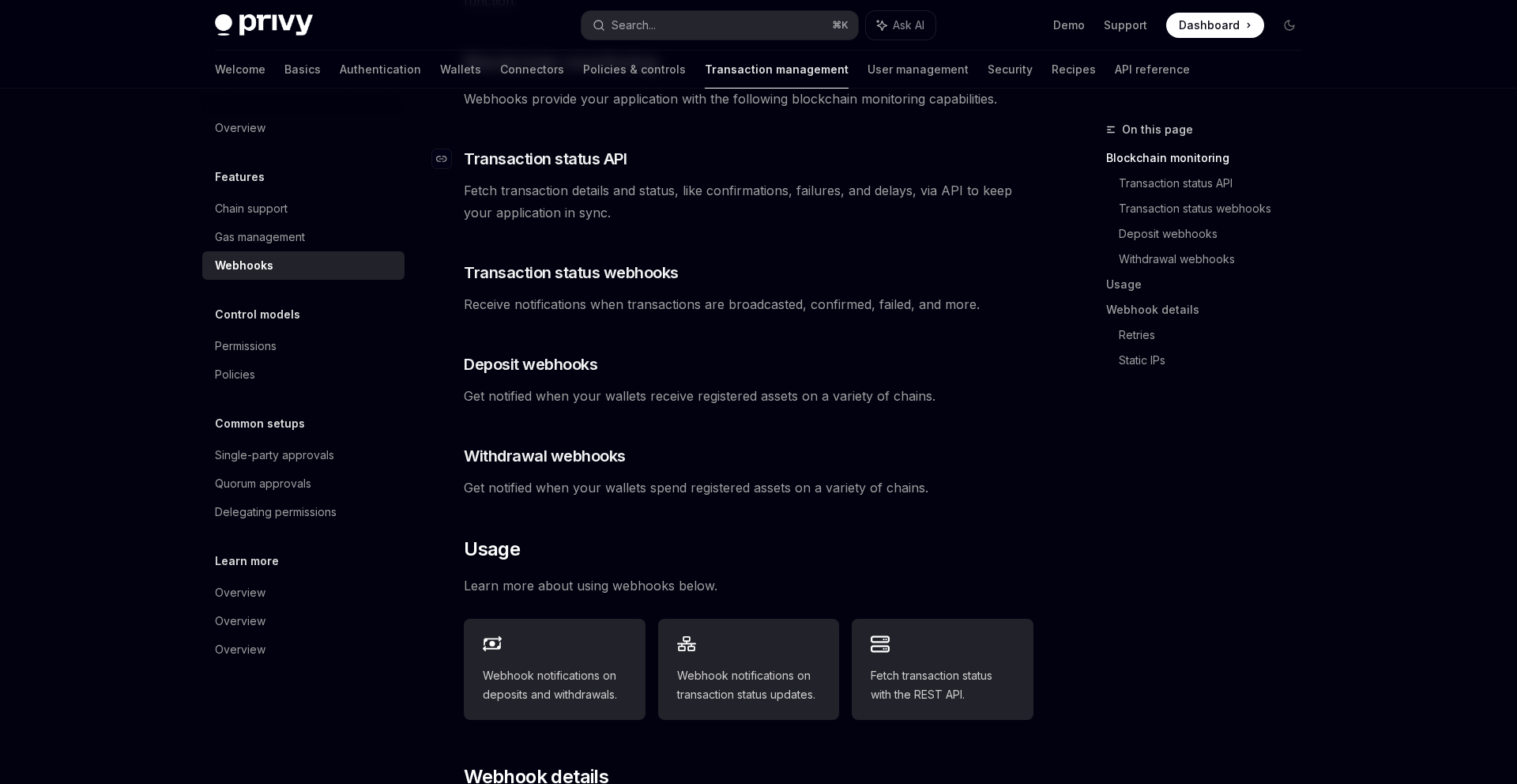
click at [596, 148] on span "Transaction status API" at bounding box center [545, 159] width 163 height 22
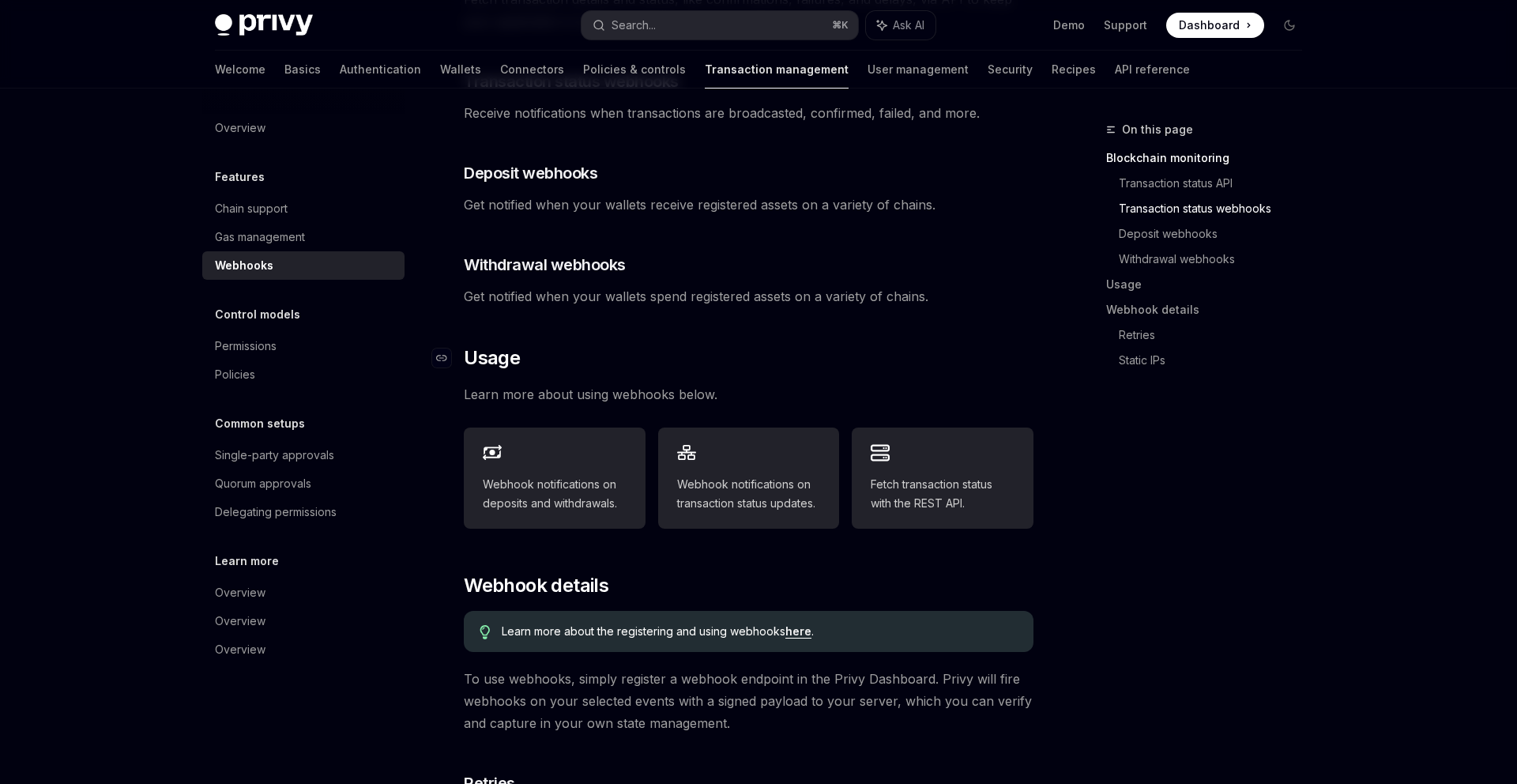
scroll to position [472, 0]
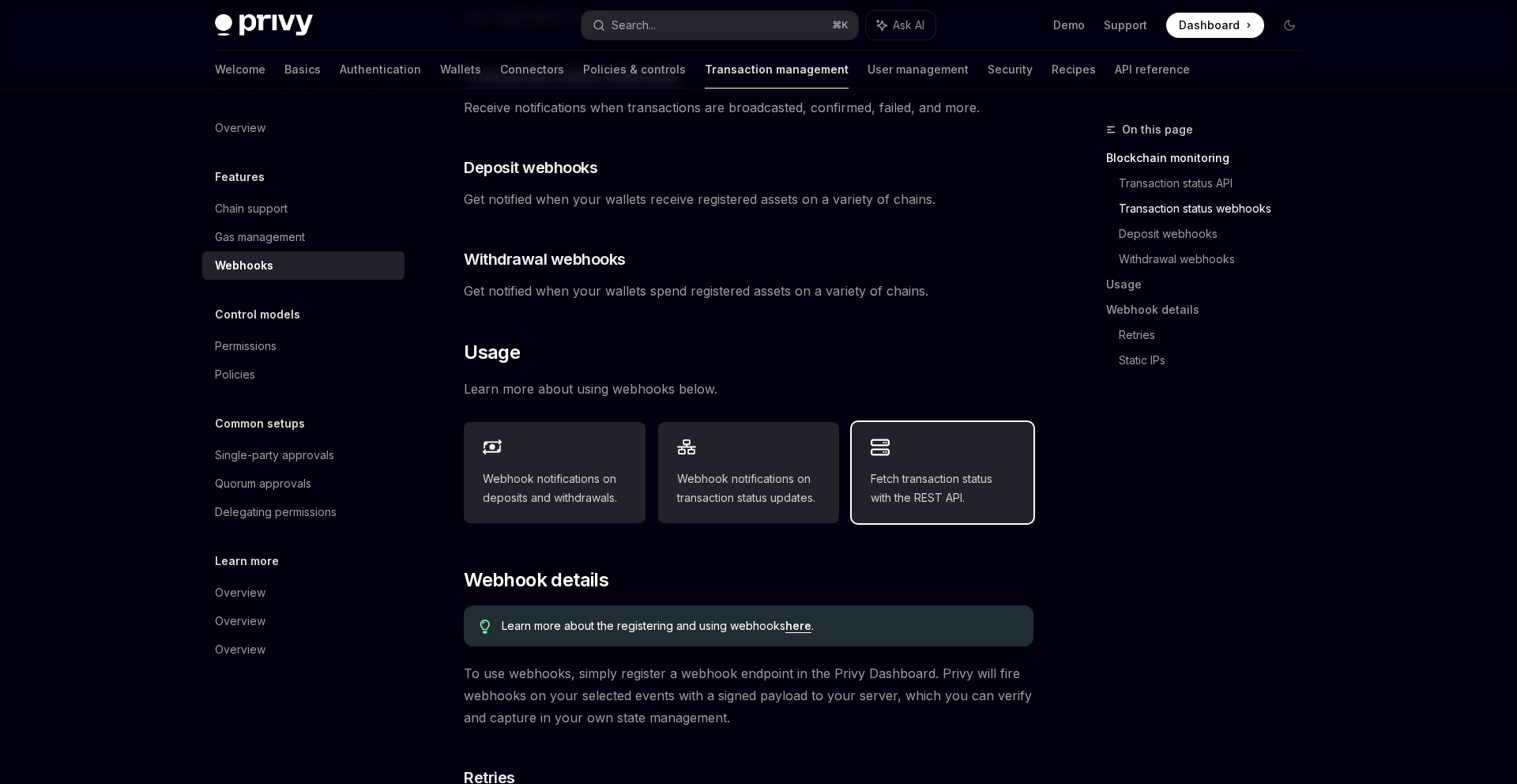
click at [942, 499] on div "Fetch transaction status with the REST API." at bounding box center [942, 472] width 181 height 101
type textarea "*"
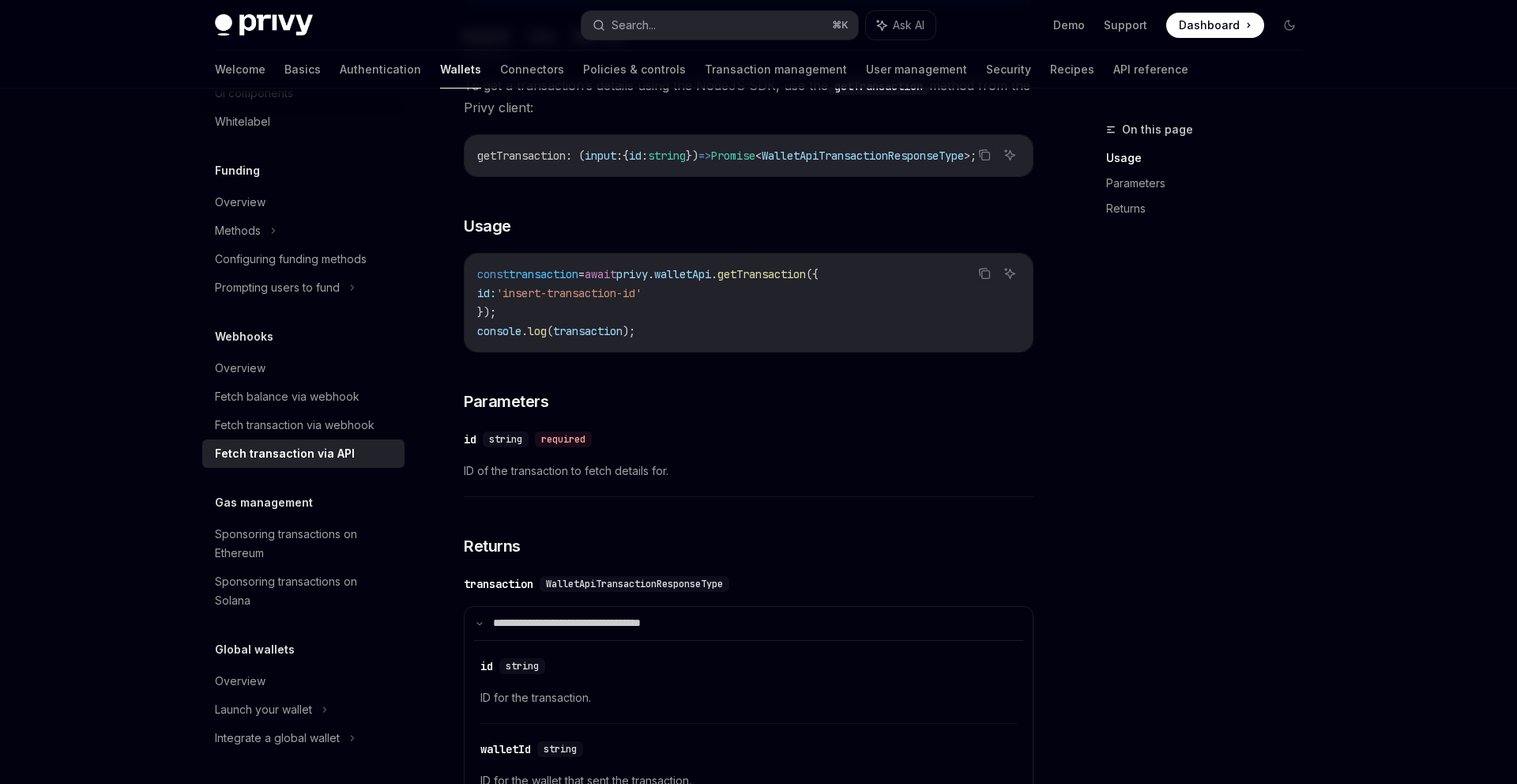
scroll to position [60, 0]
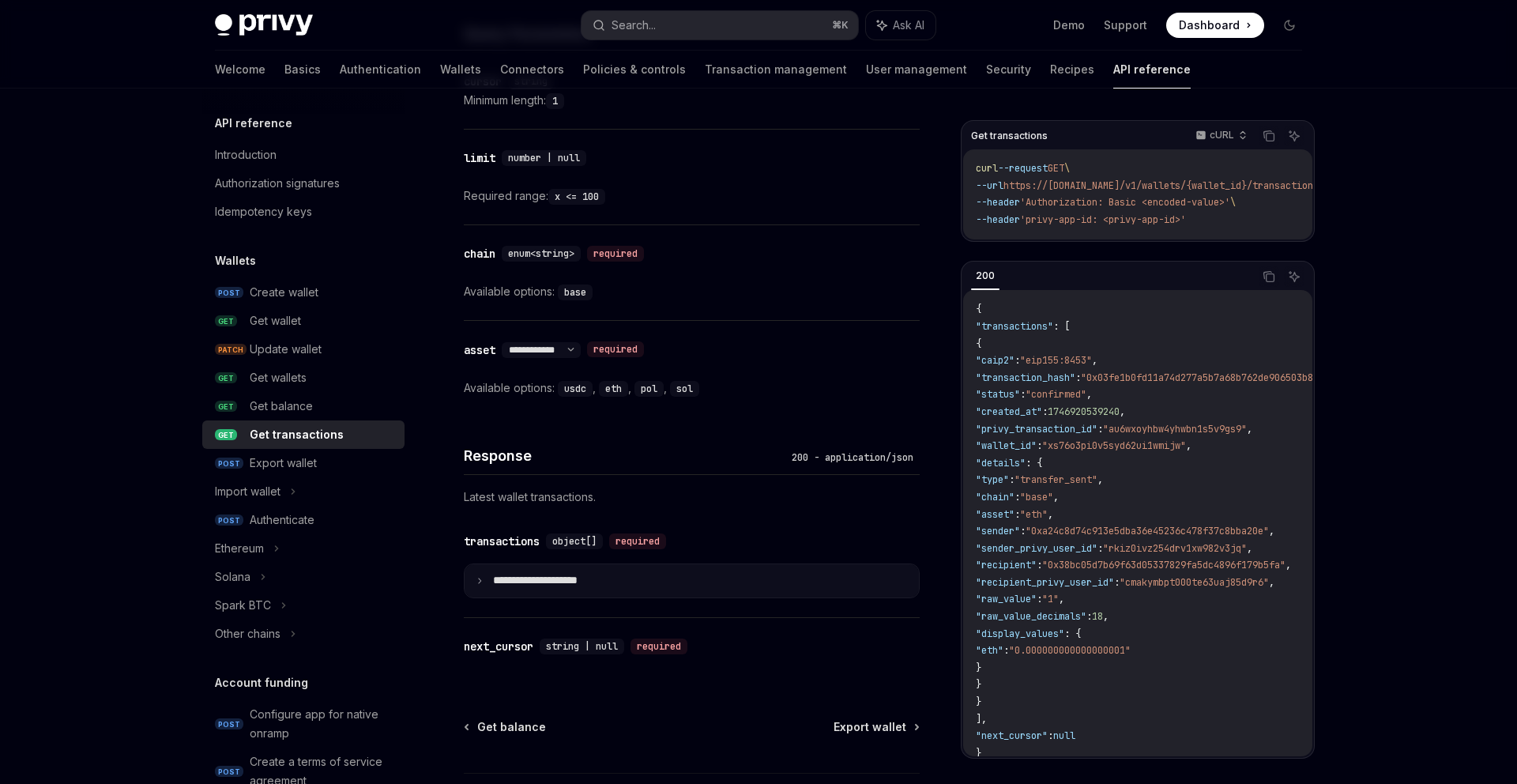
scroll to position [754, 0]
click at [796, 565] on summary "**********" at bounding box center [692, 580] width 455 height 33
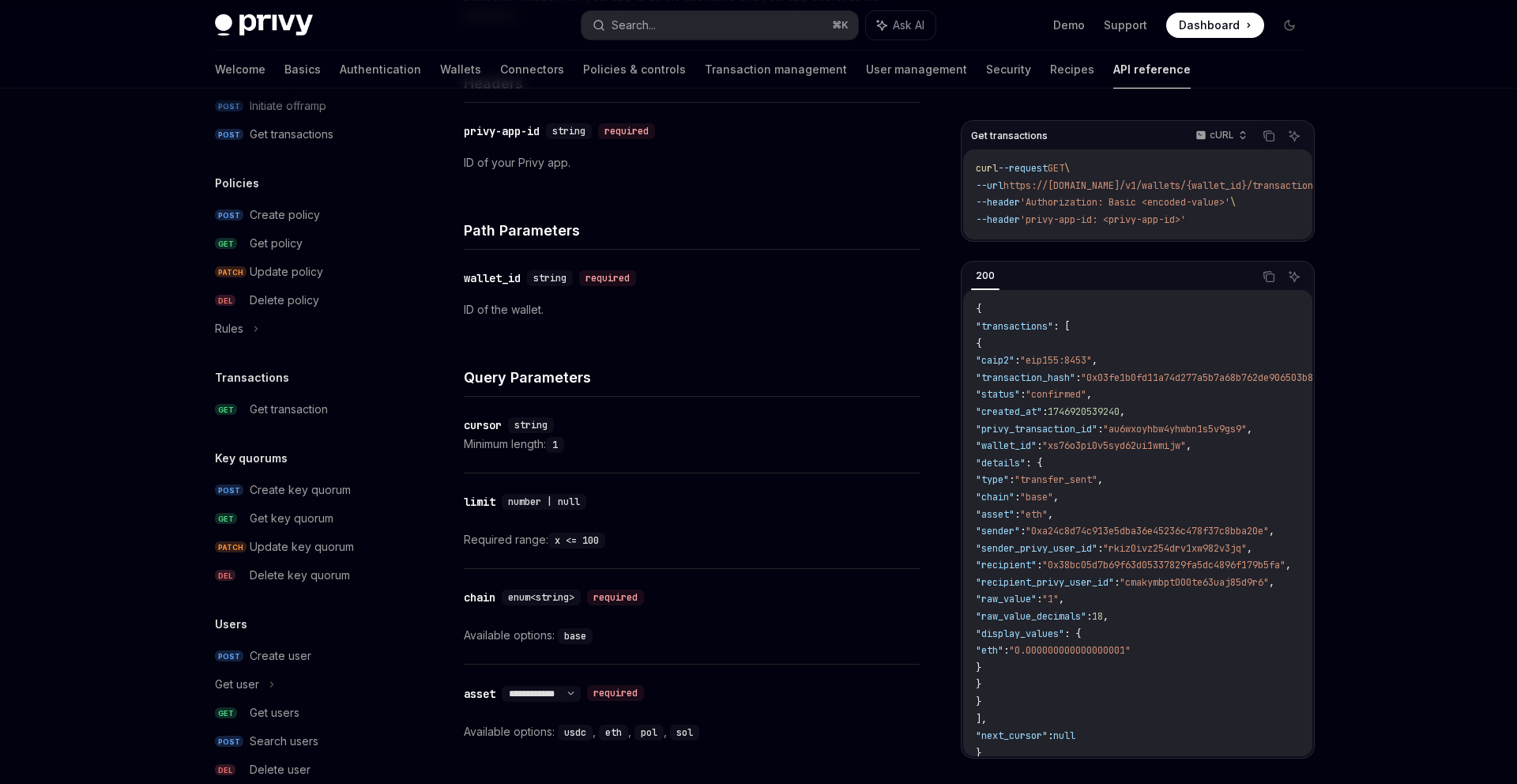
scroll to position [869, 0]
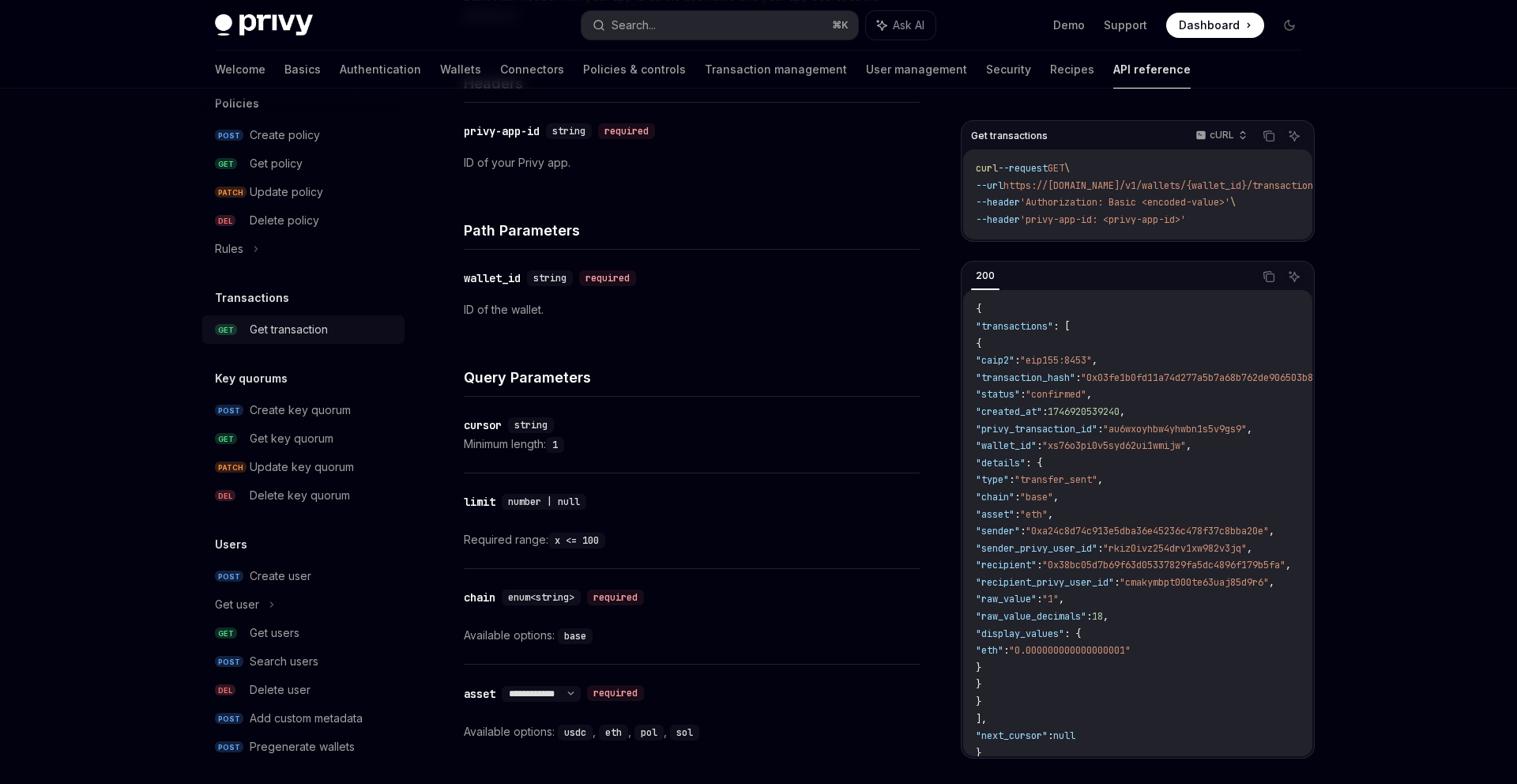
click at [353, 329] on div "Get transaction" at bounding box center [322, 329] width 145 height 19
type textarea "*"
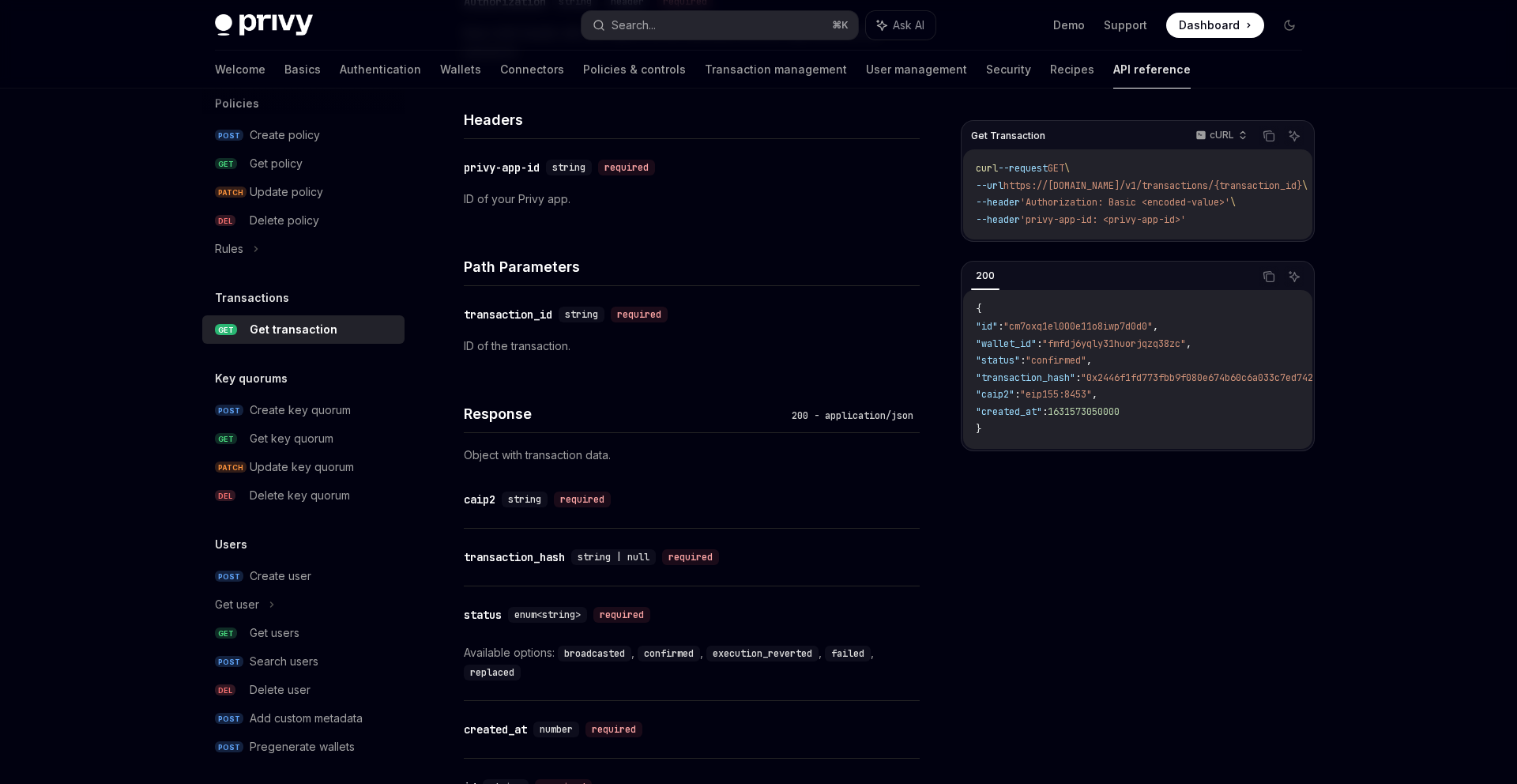
scroll to position [561, 0]
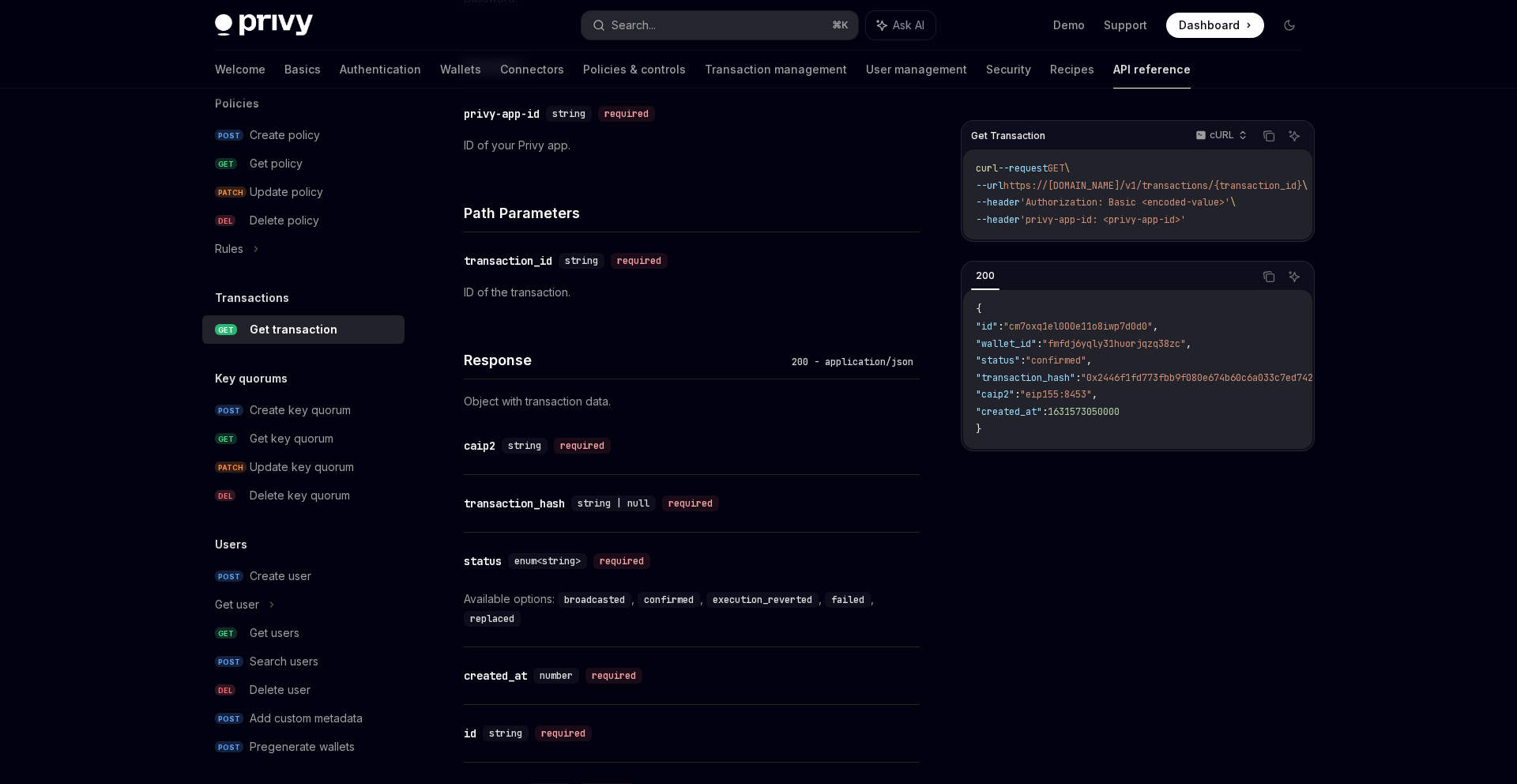
click at [1269, 649] on div "Get Transaction cURL Copy Ask AI curl --request GET \ --url https://api.privy.i…" at bounding box center [1138, 452] width 354 height 664
